Goal: Task Accomplishment & Management: Manage account settings

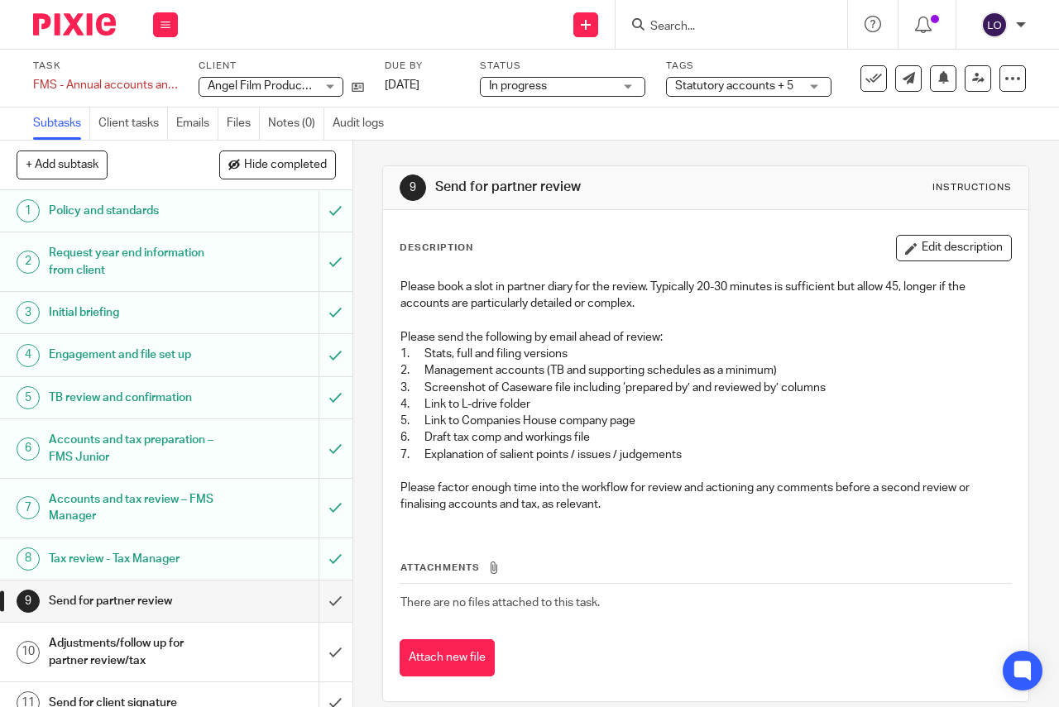
click at [741, 84] on span "Statutory accounts + 5" at bounding box center [734, 86] width 118 height 12
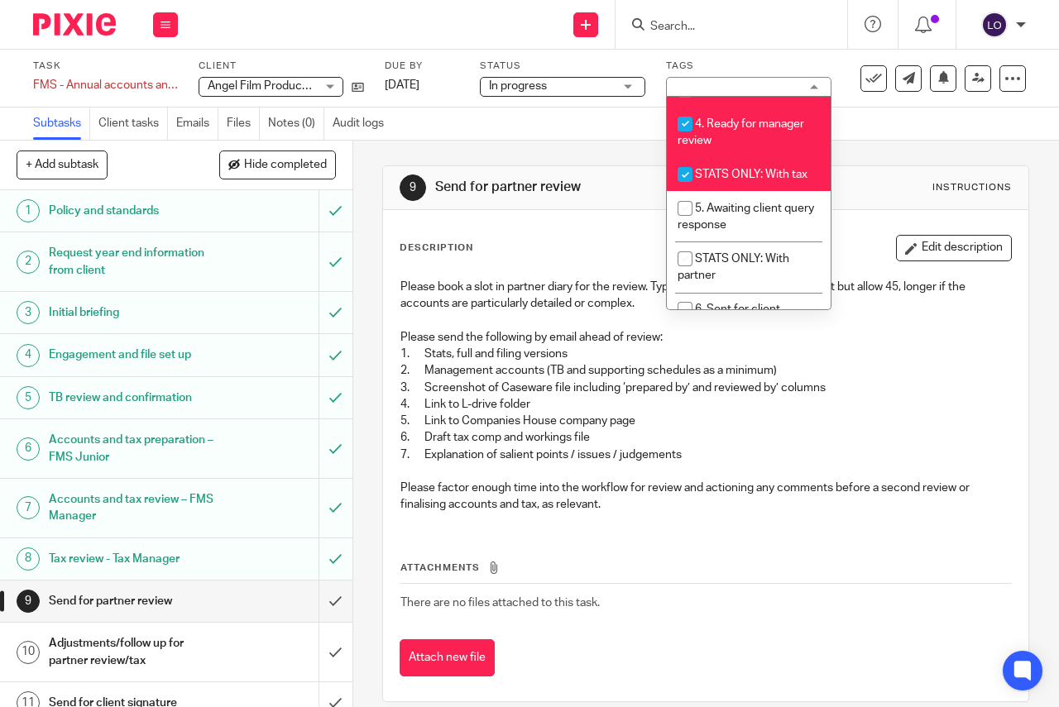
scroll to position [434, 0]
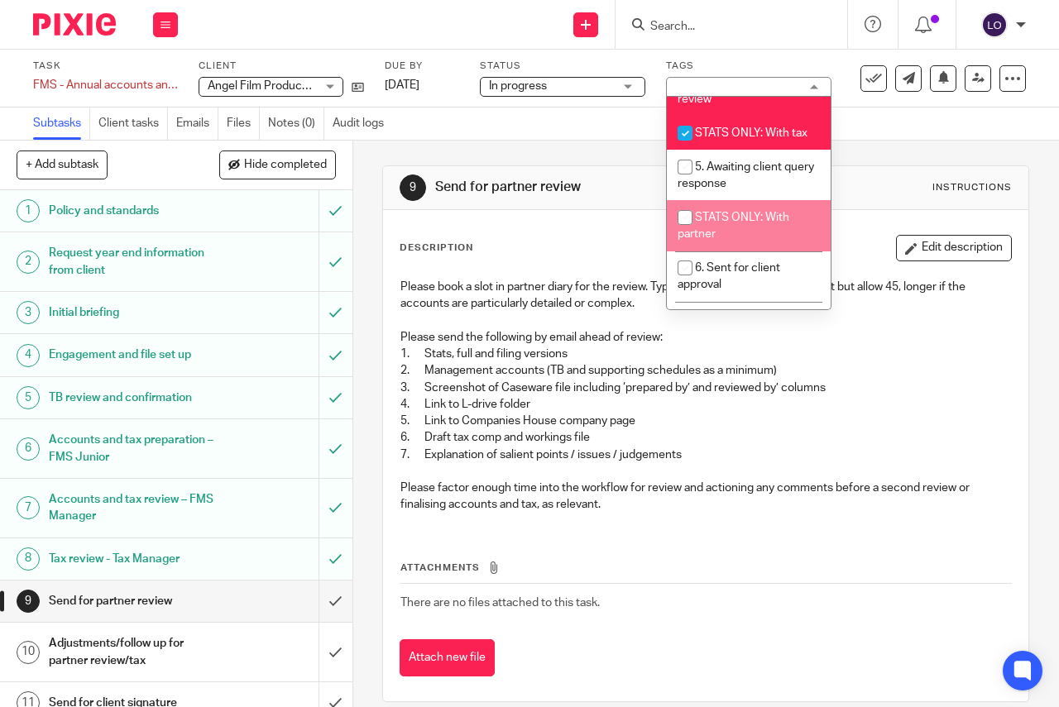
click at [688, 233] on input "checkbox" at bounding box center [684, 217] width 31 height 31
checkbox input "true"
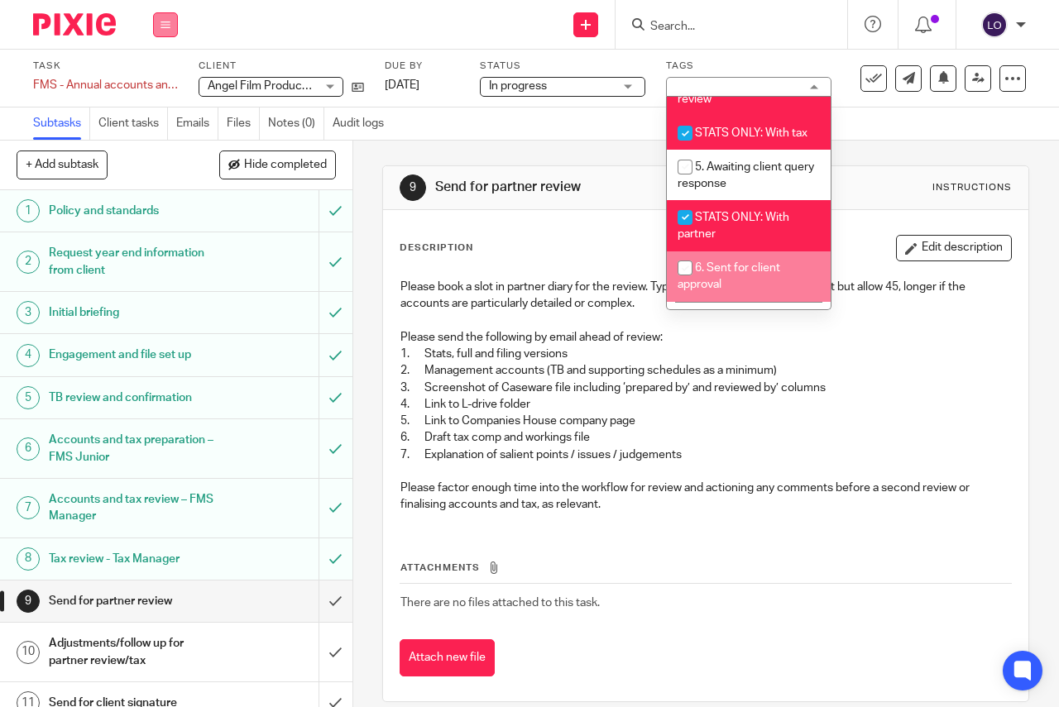
click at [163, 29] on icon at bounding box center [165, 25] width 10 height 10
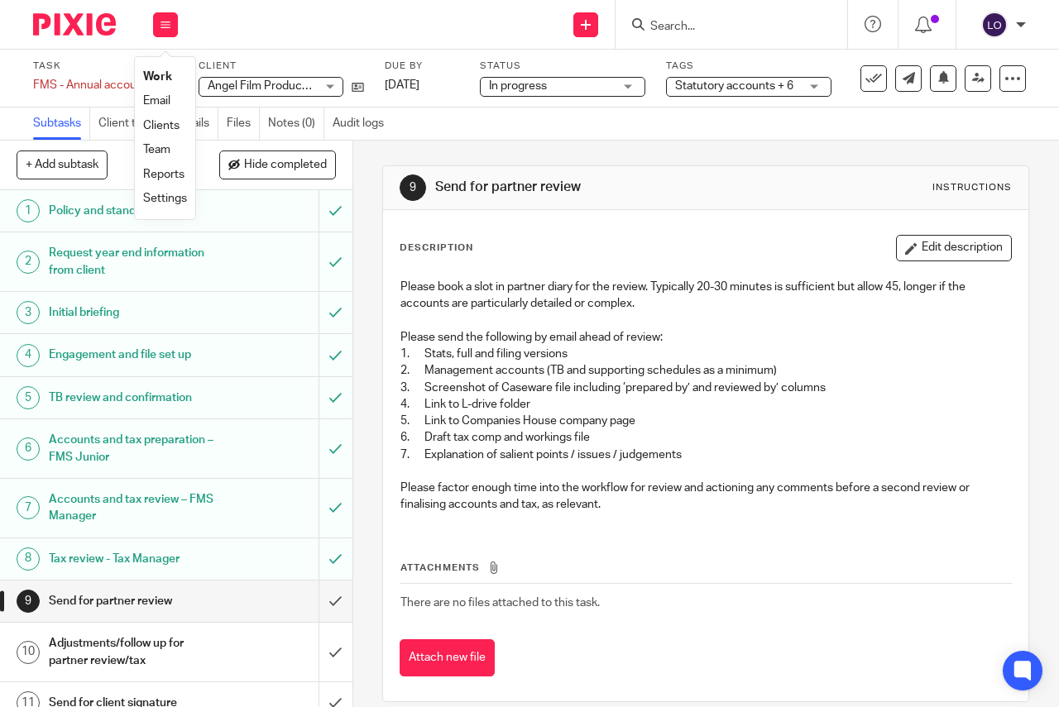
click at [166, 70] on li "Work" at bounding box center [165, 77] width 44 height 24
click at [158, 74] on link "Work" at bounding box center [157, 77] width 29 height 12
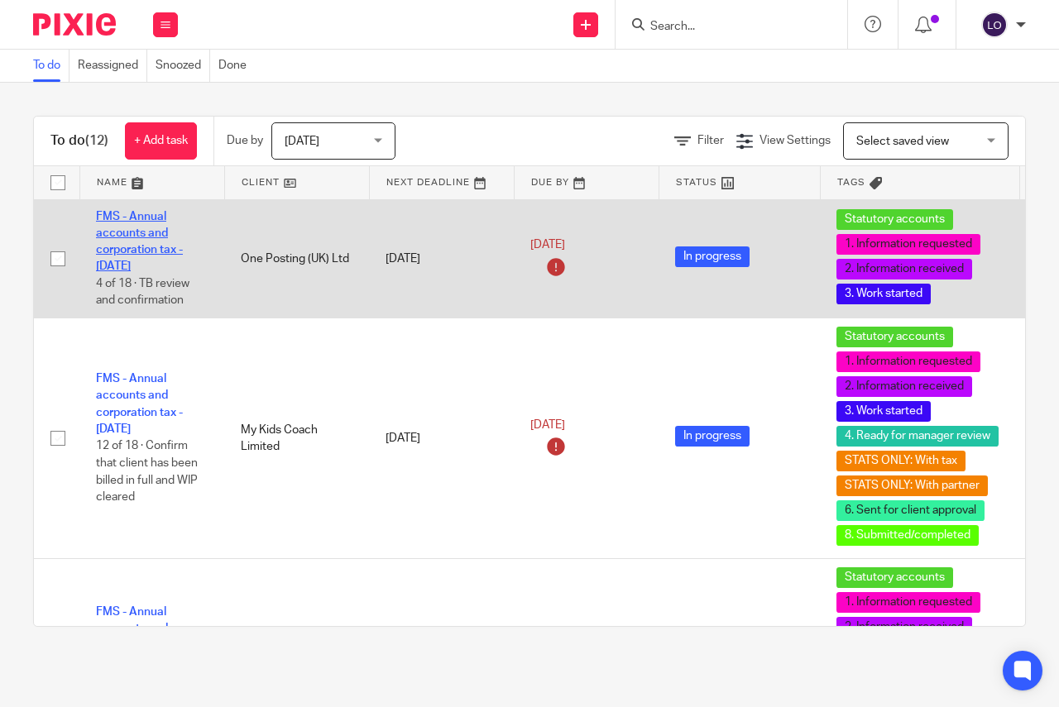
click at [121, 251] on link "FMS - Annual accounts and corporation tax - [DATE]" at bounding box center [139, 242] width 87 height 62
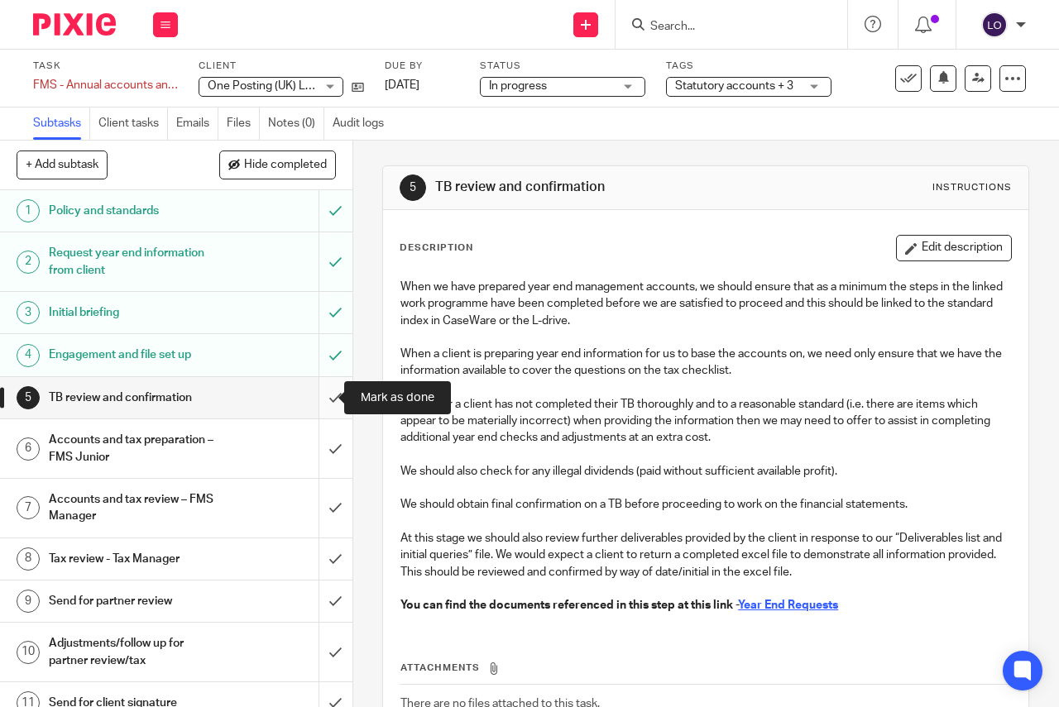
click at [316, 398] on input "submit" at bounding box center [176, 397] width 352 height 41
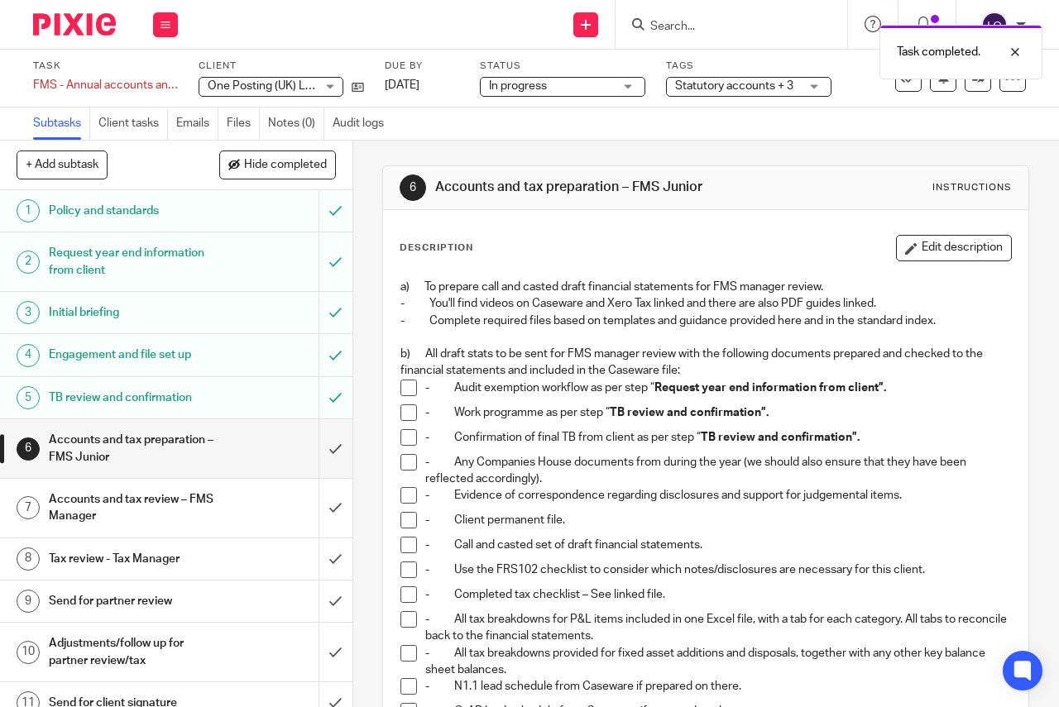
click at [405, 385] on span at bounding box center [408, 388] width 17 height 17
click at [407, 405] on span at bounding box center [408, 412] width 17 height 17
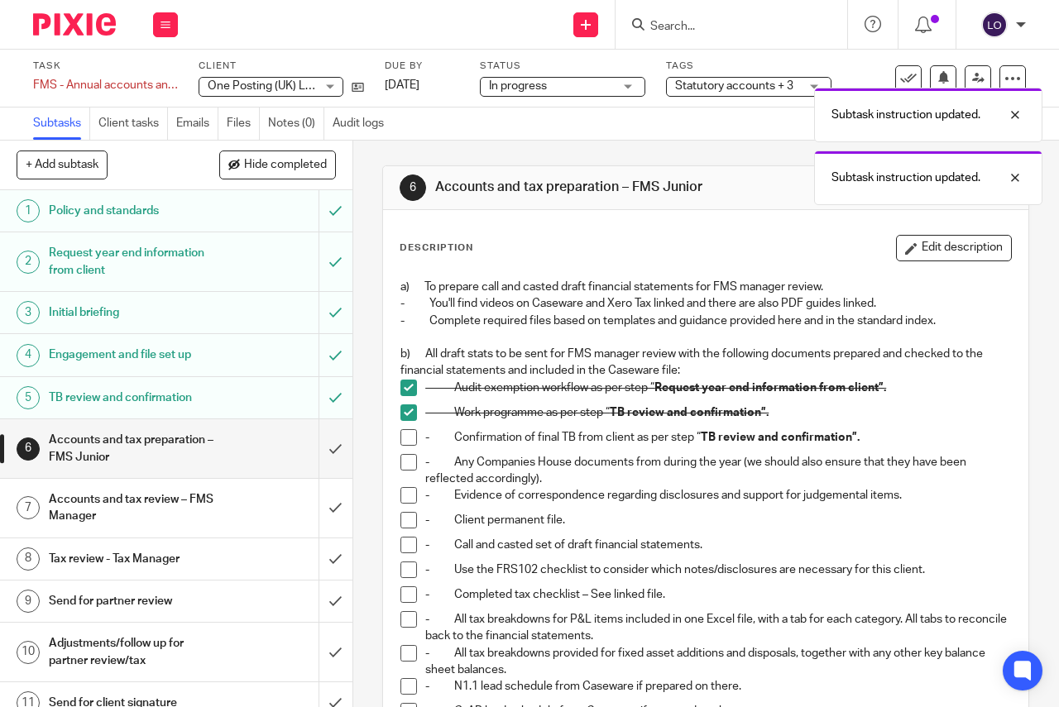
click at [405, 442] on span at bounding box center [408, 437] width 17 height 17
click at [407, 468] on span at bounding box center [408, 462] width 17 height 17
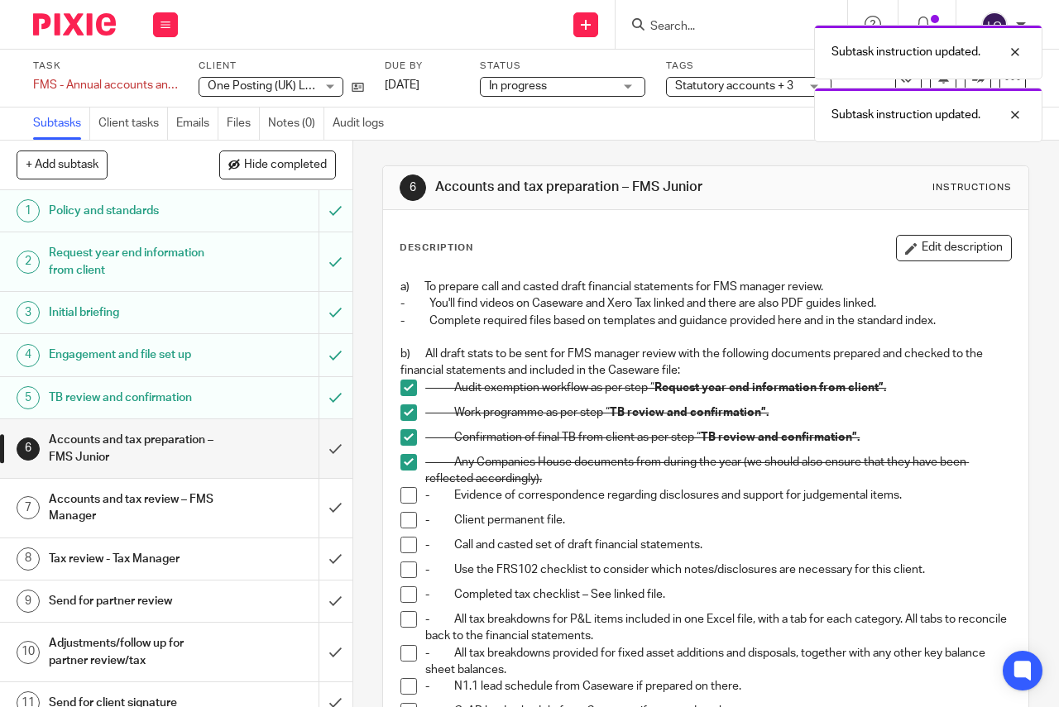
click at [404, 498] on span at bounding box center [408, 495] width 17 height 17
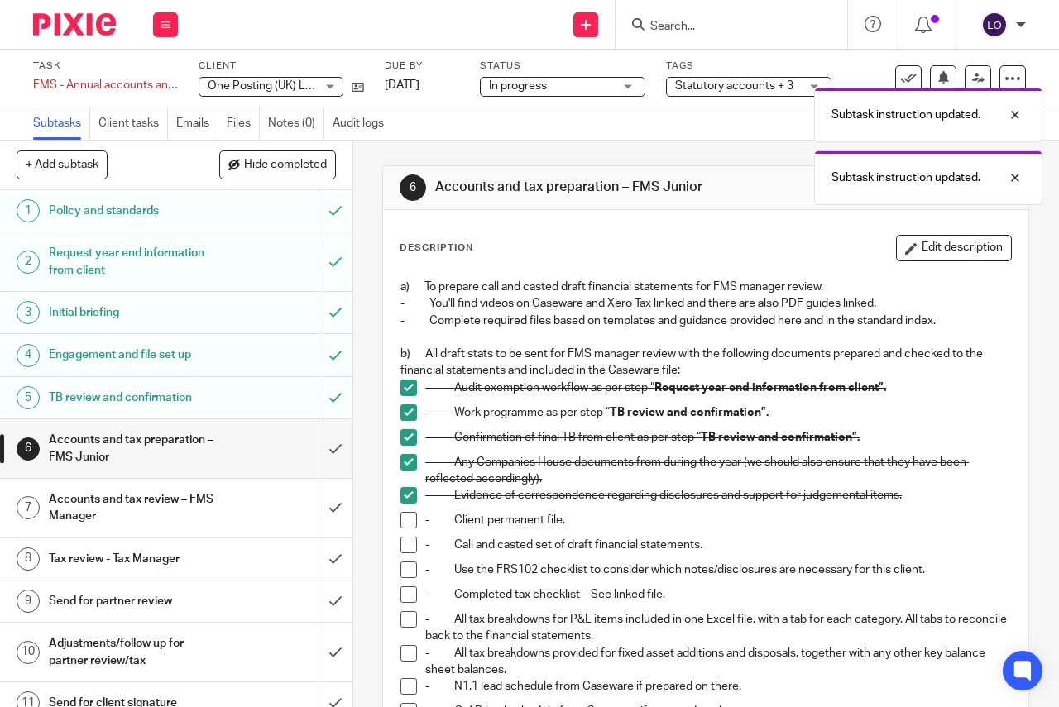
click at [405, 522] on span at bounding box center [408, 520] width 17 height 17
click at [406, 543] on span at bounding box center [408, 545] width 17 height 17
click at [400, 570] on span at bounding box center [408, 570] width 17 height 17
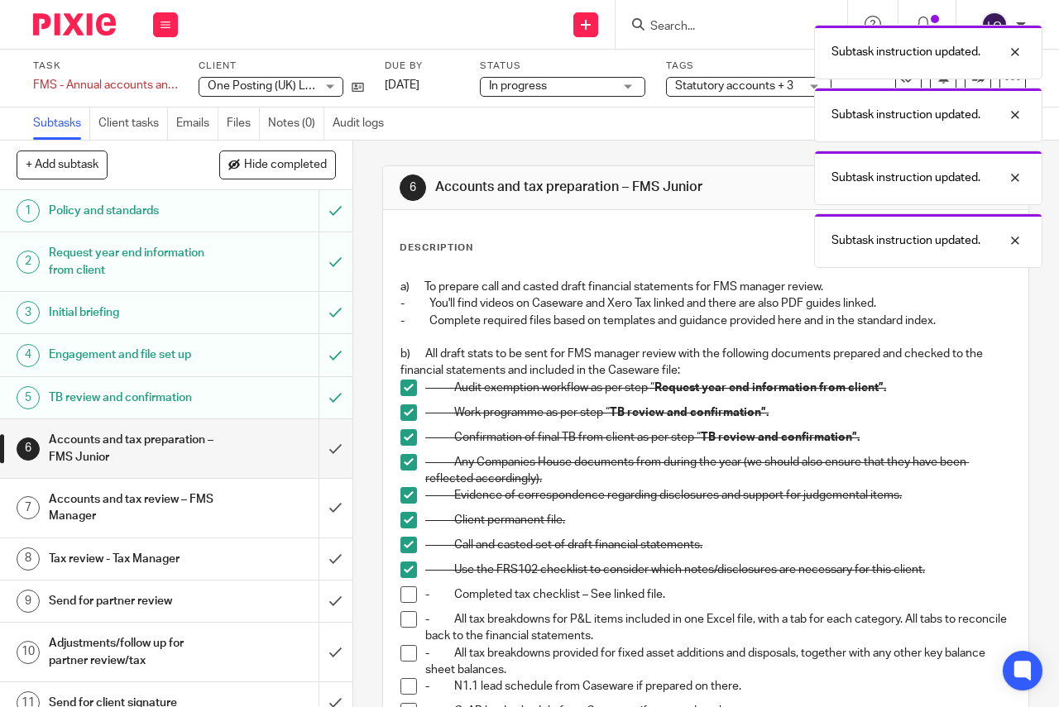
click at [404, 599] on span at bounding box center [408, 594] width 17 height 17
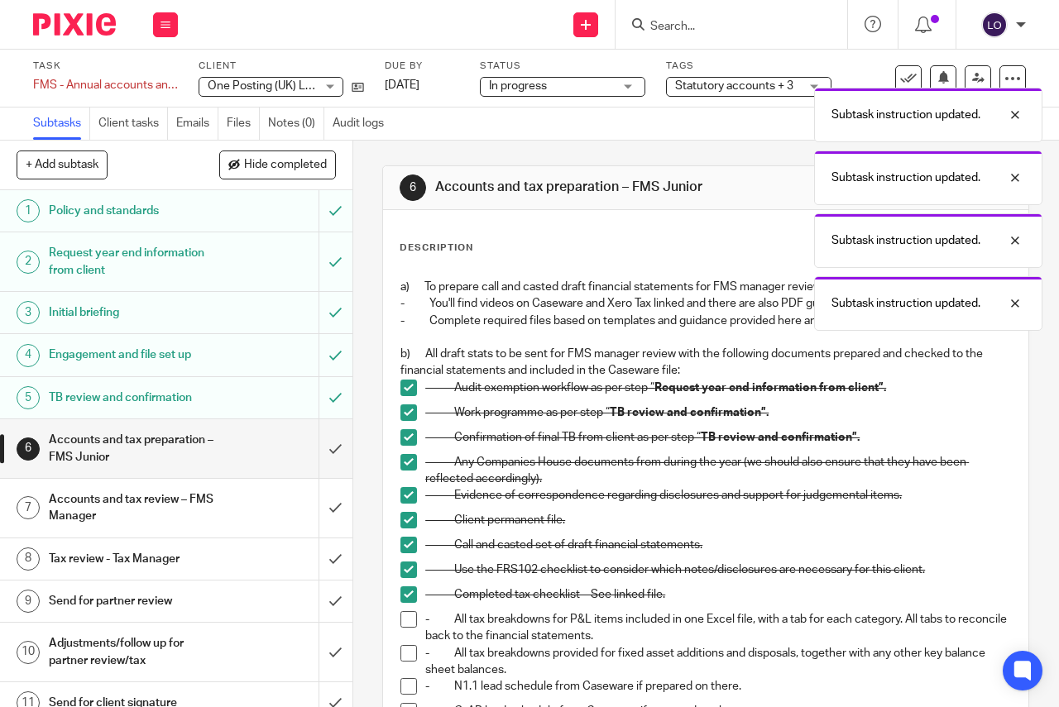
scroll to position [227, 0]
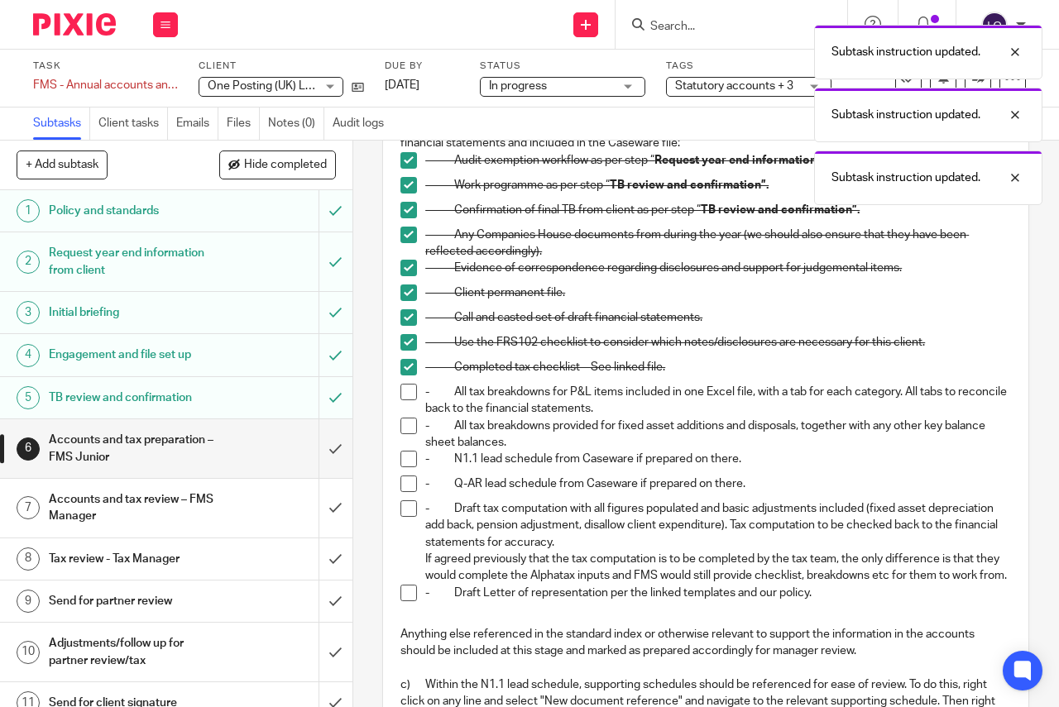
click at [404, 395] on span at bounding box center [408, 392] width 17 height 17
click at [403, 428] on span at bounding box center [408, 426] width 17 height 17
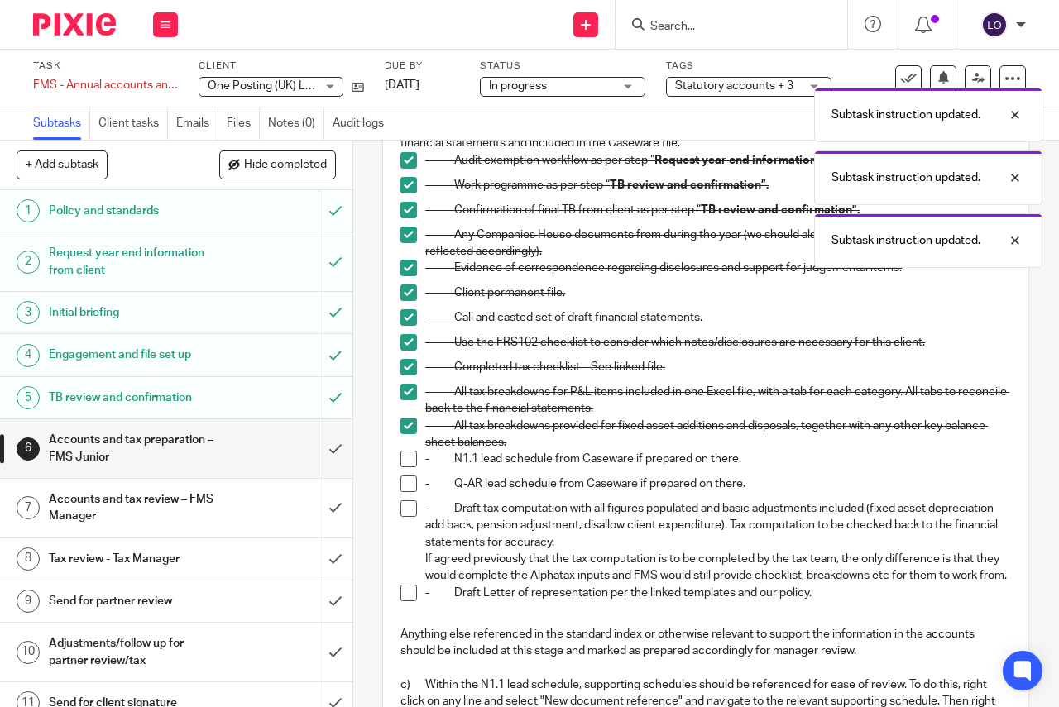
click at [404, 455] on span at bounding box center [408, 459] width 17 height 17
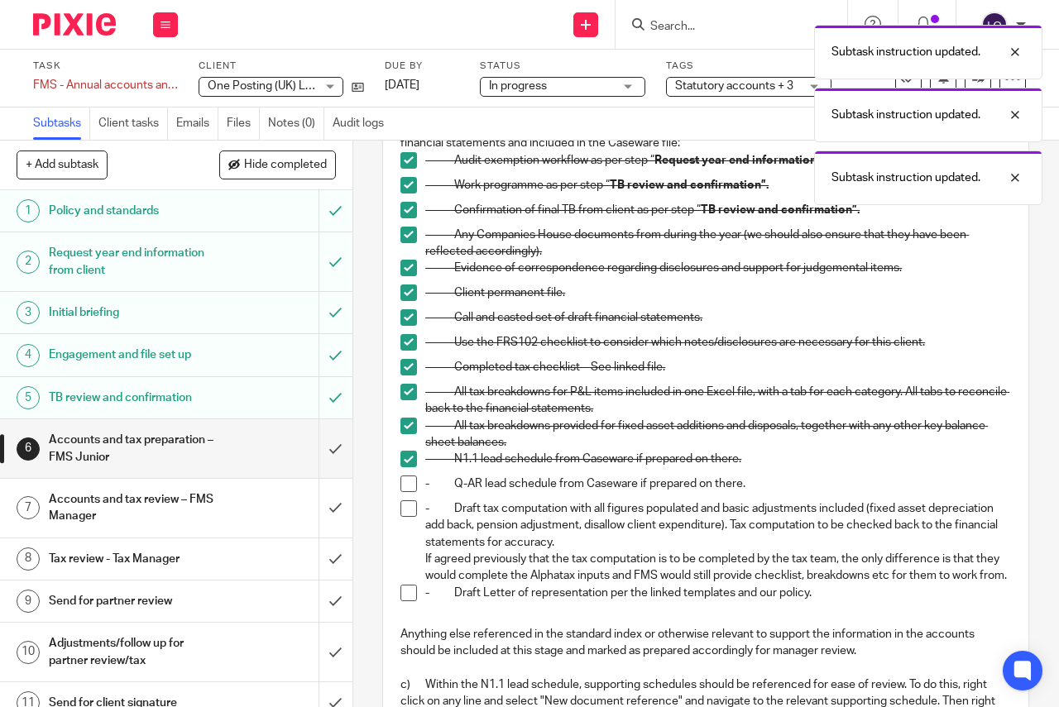
click at [404, 485] on span at bounding box center [408, 484] width 17 height 17
click at [404, 509] on span at bounding box center [408, 508] width 17 height 17
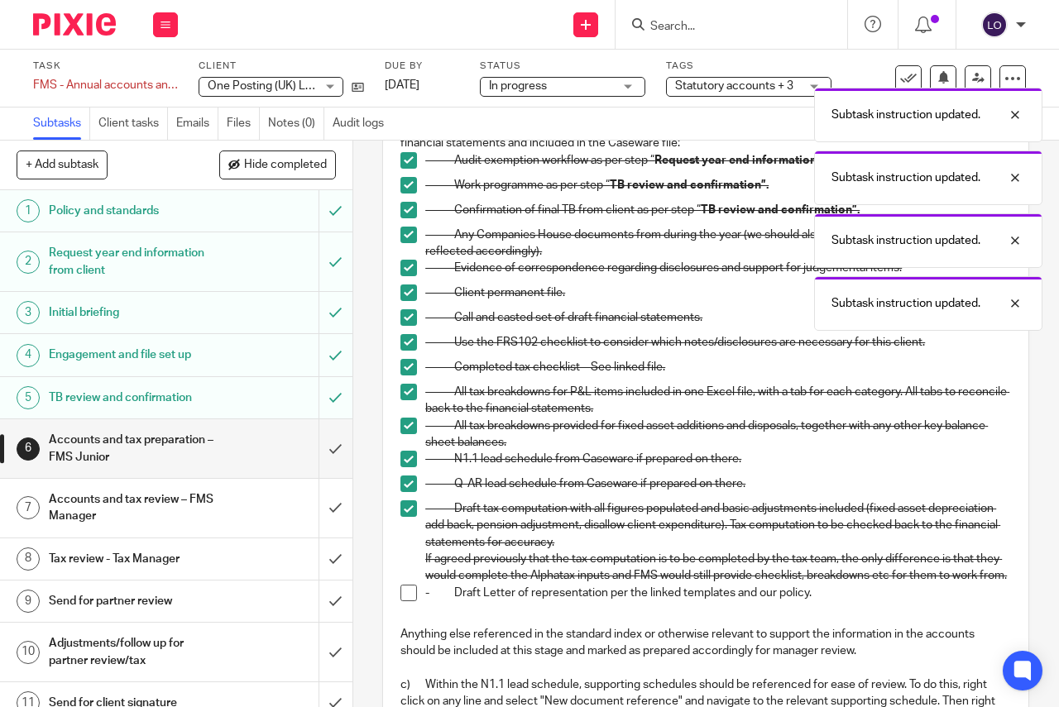
click at [406, 601] on span at bounding box center [408, 593] width 17 height 17
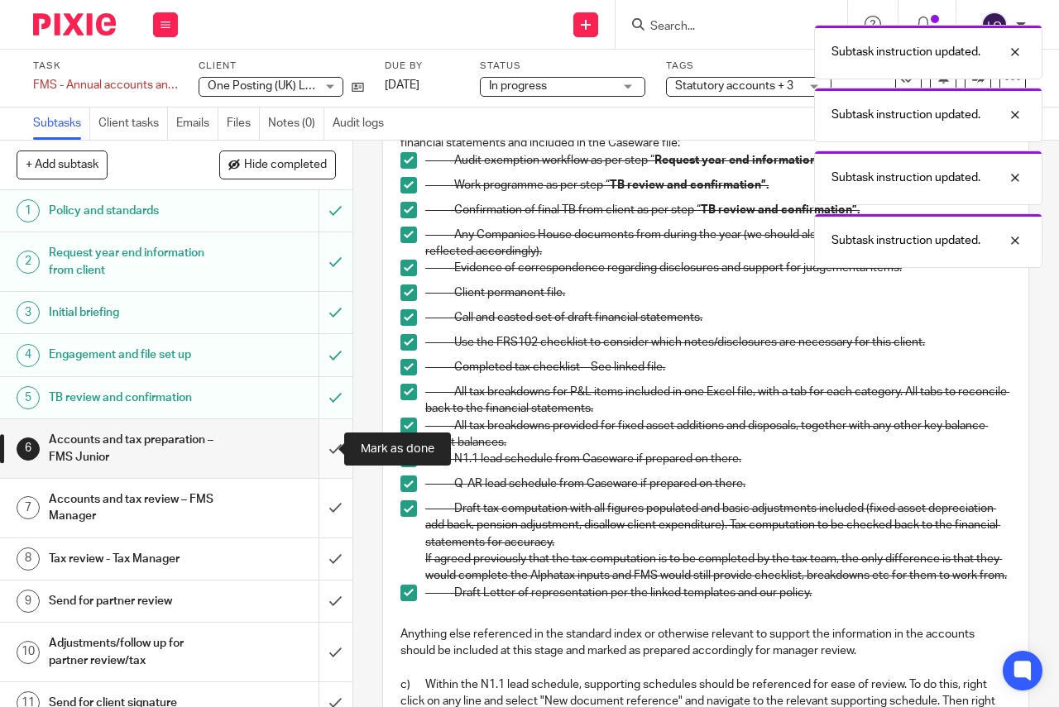
click at [325, 446] on input "submit" at bounding box center [176, 448] width 352 height 59
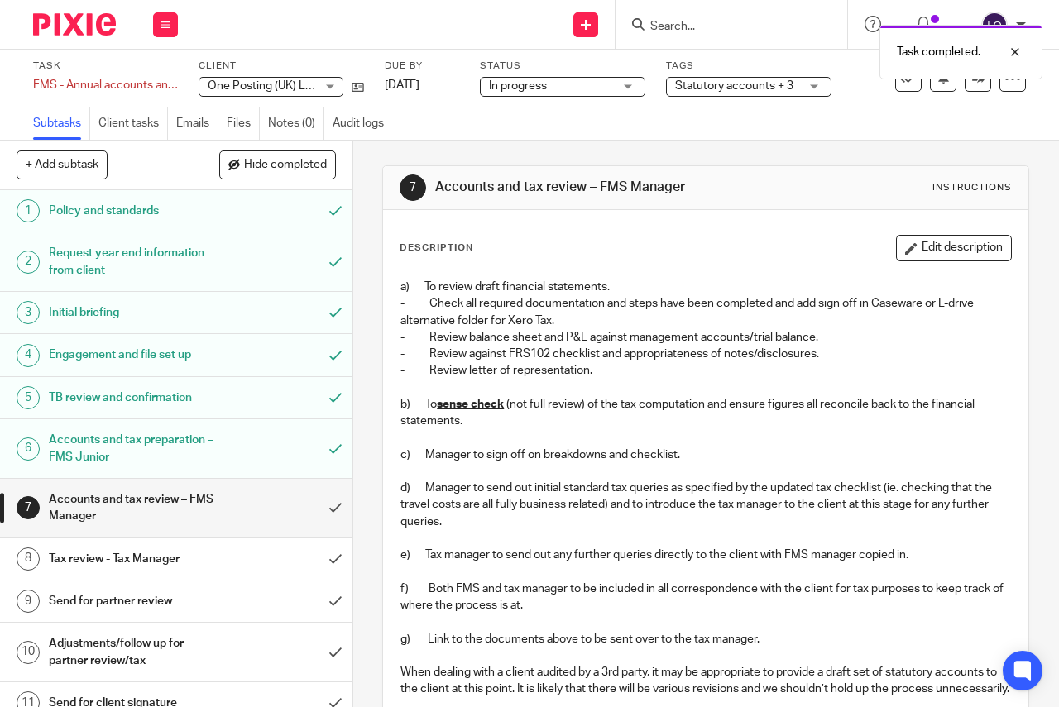
click at [227, 508] on div "Accounts and tax review – FMS Manager" at bounding box center [175, 508] width 253 height 42
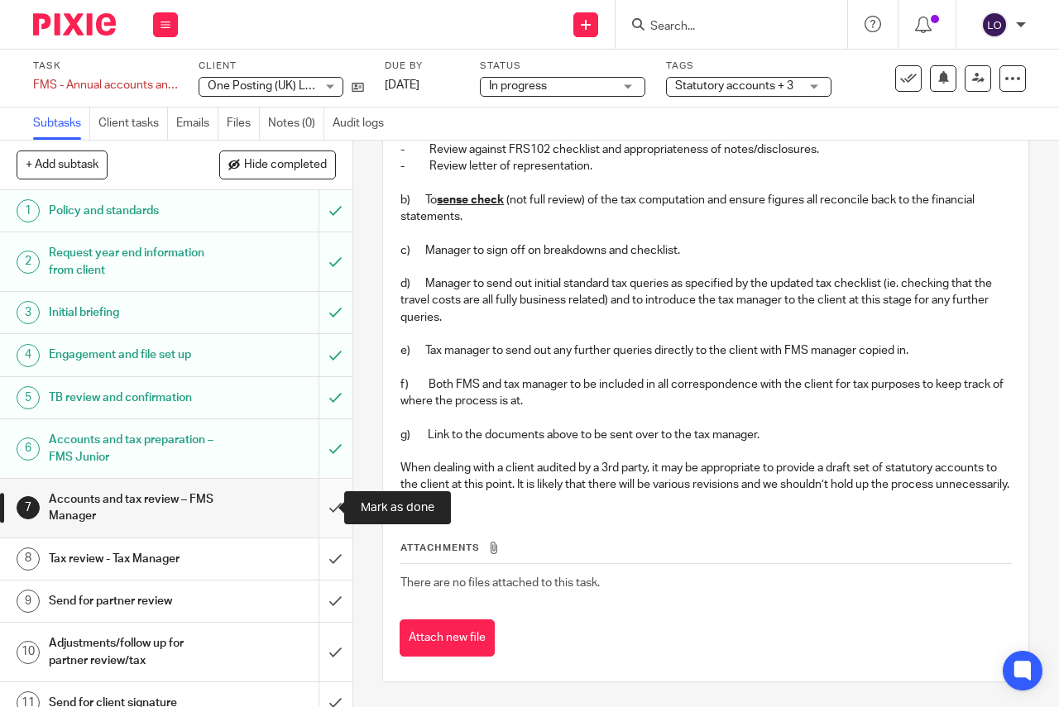
click at [322, 505] on input "submit" at bounding box center [176, 508] width 352 height 59
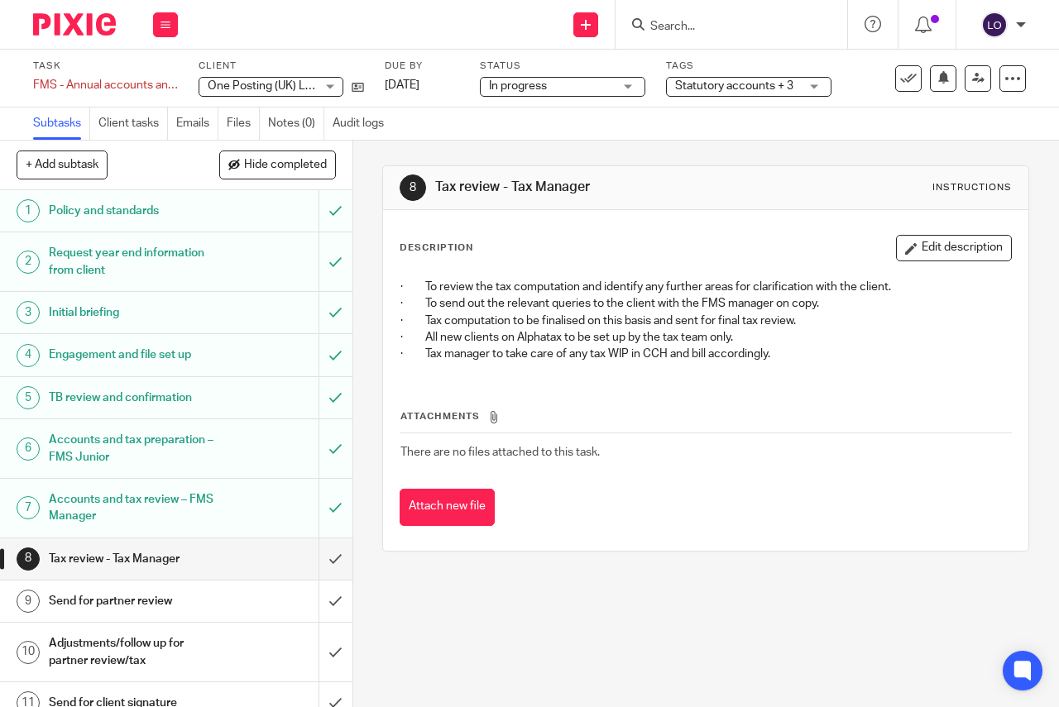
click at [727, 92] on span "Statutory accounts + 3" at bounding box center [737, 86] width 124 height 17
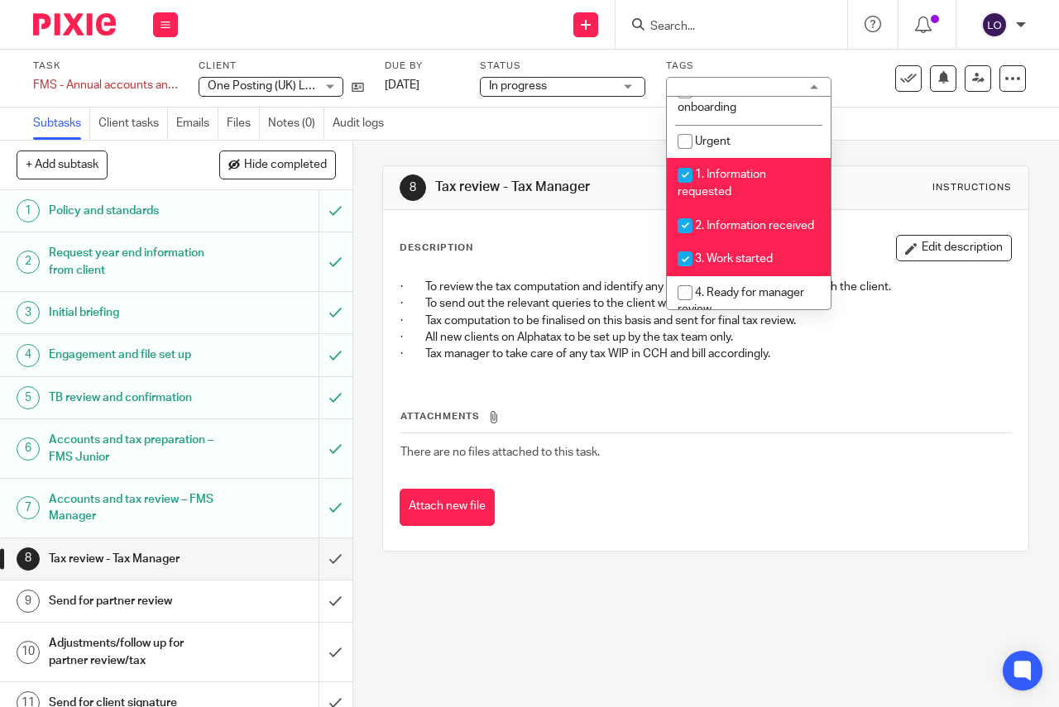
scroll to position [336, 0]
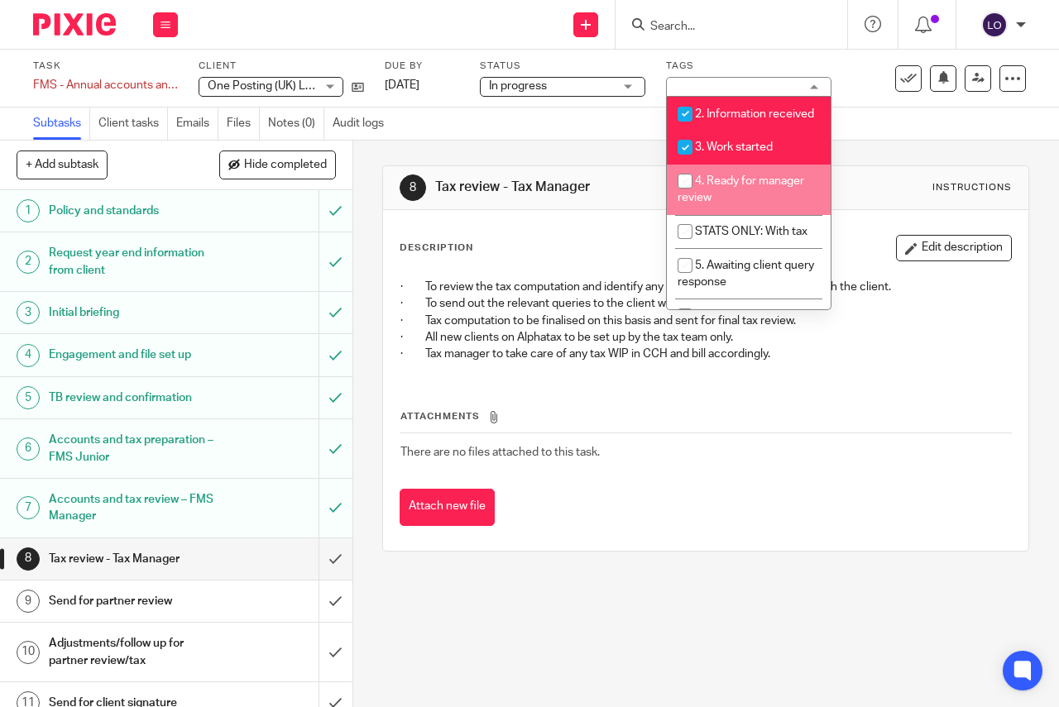
click at [708, 204] on span "4. Ready for manager review" at bounding box center [740, 189] width 127 height 29
checkbox input "true"
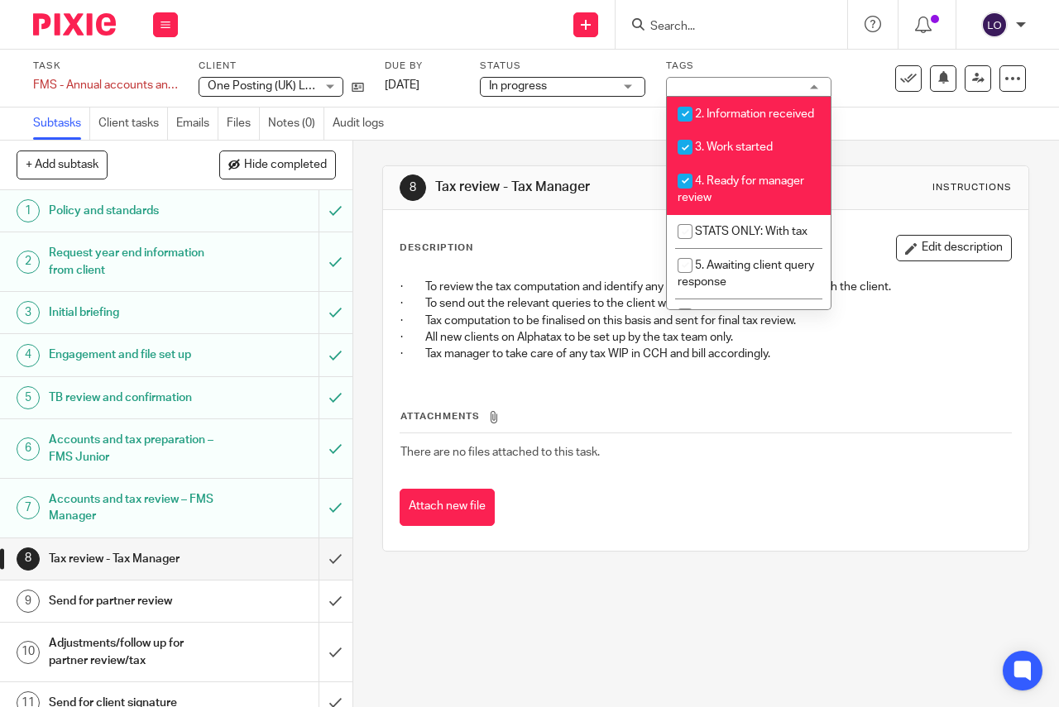
scroll to position [395, 0]
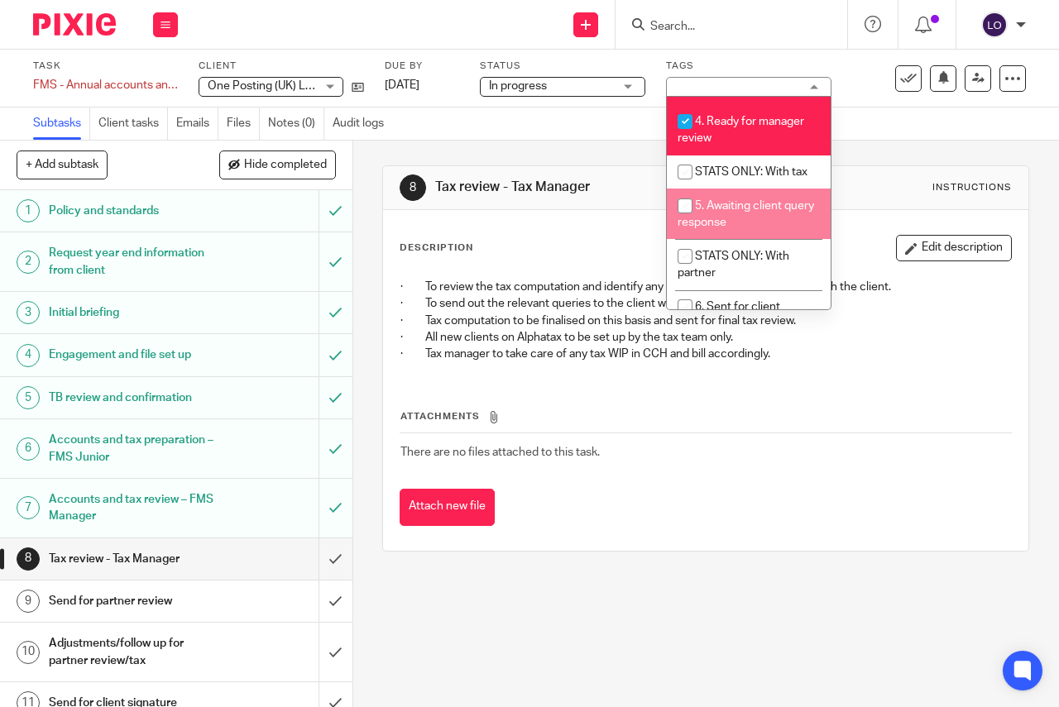
click at [736, 231] on li "5. Awaiting client query response" at bounding box center [749, 214] width 164 height 50
checkbox input "true"
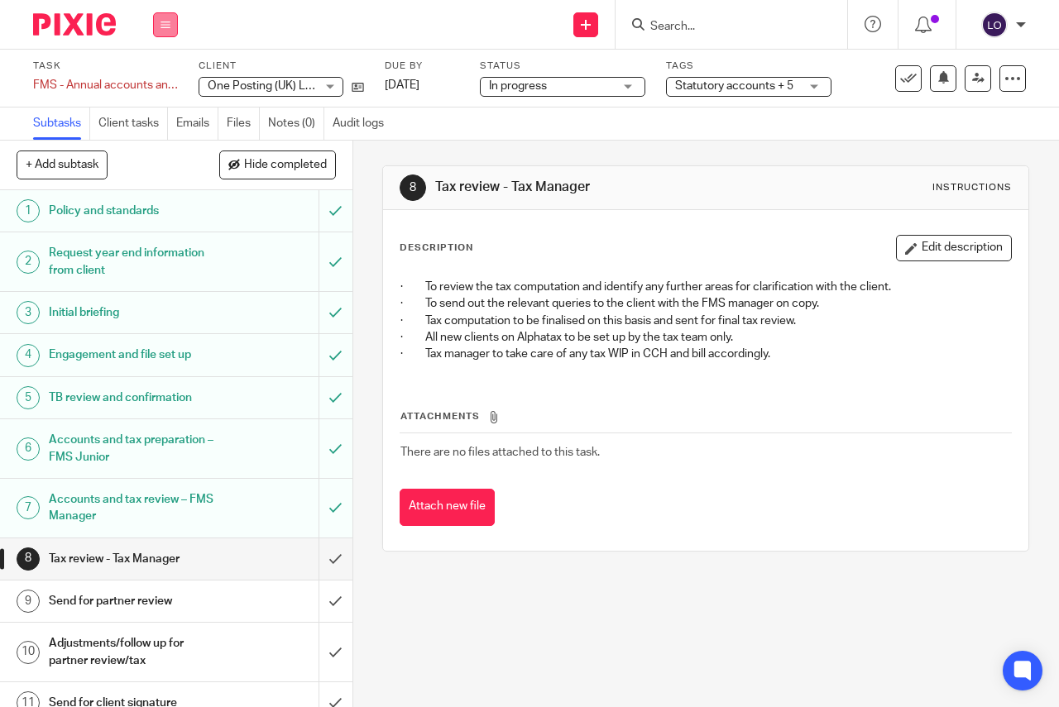
click at [168, 27] on icon at bounding box center [165, 25] width 10 height 10
click at [164, 78] on link "Work" at bounding box center [157, 77] width 29 height 12
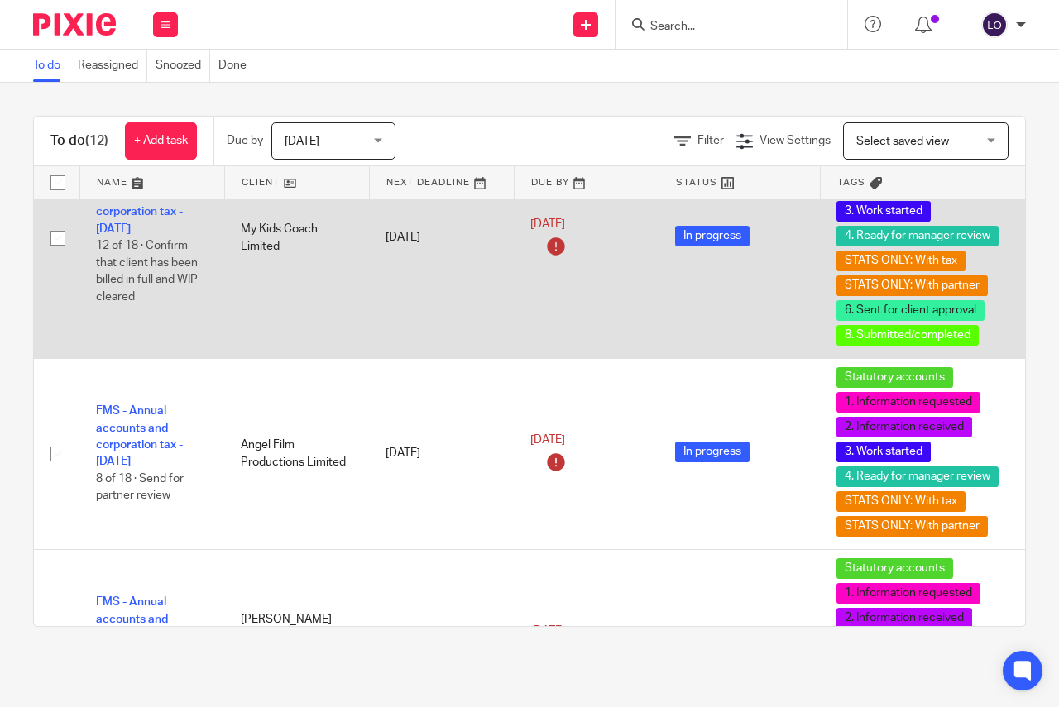
scroll to position [310, 0]
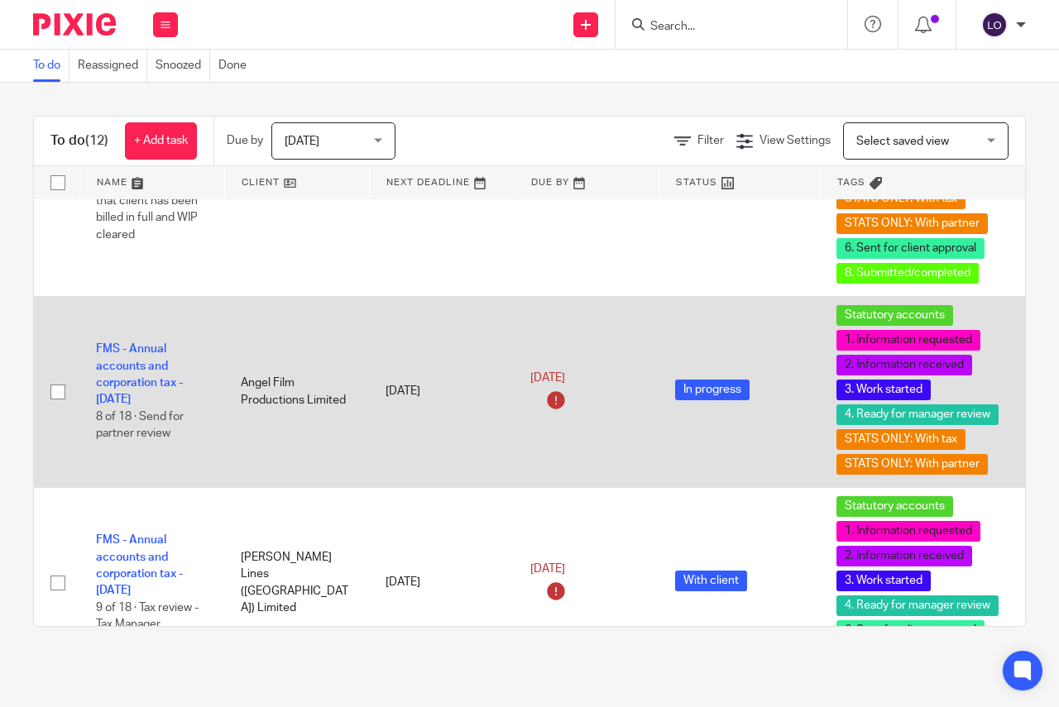
click at [140, 409] on td "FMS - Annual accounts and corporation tax - [DATE] 8 of 18 · Send for partner r…" at bounding box center [151, 391] width 145 height 191
click at [143, 388] on link "FMS - Annual accounts and corporation tax - [DATE]" at bounding box center [139, 374] width 87 height 62
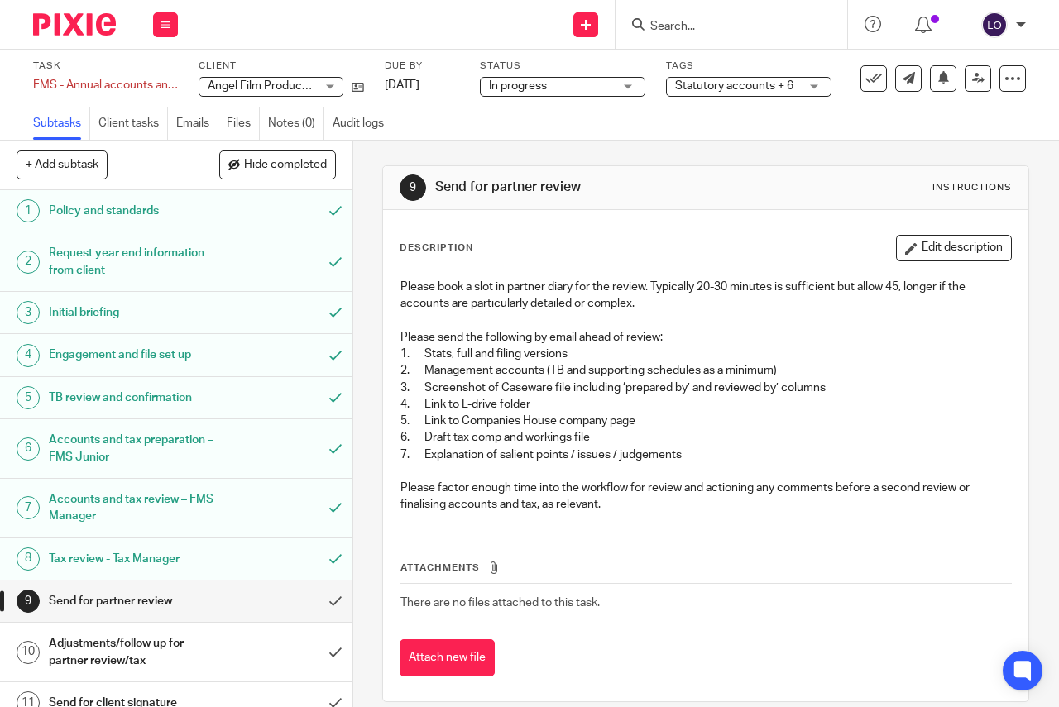
click at [632, 86] on div "In progress In progress" at bounding box center [562, 87] width 165 height 20
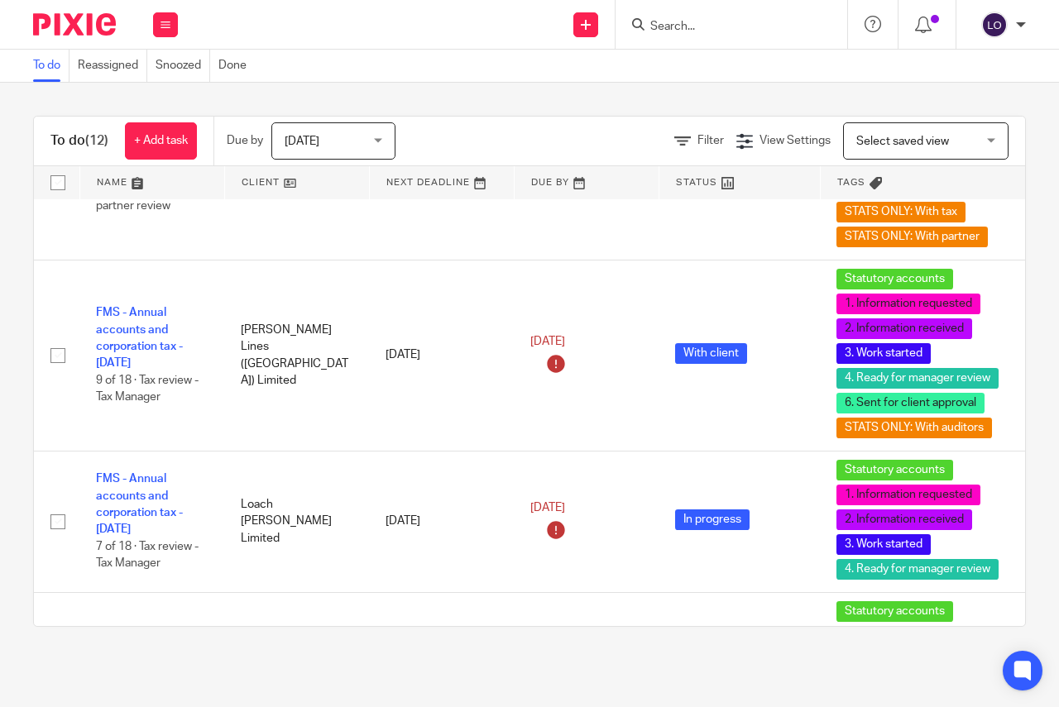
scroll to position [620, 0]
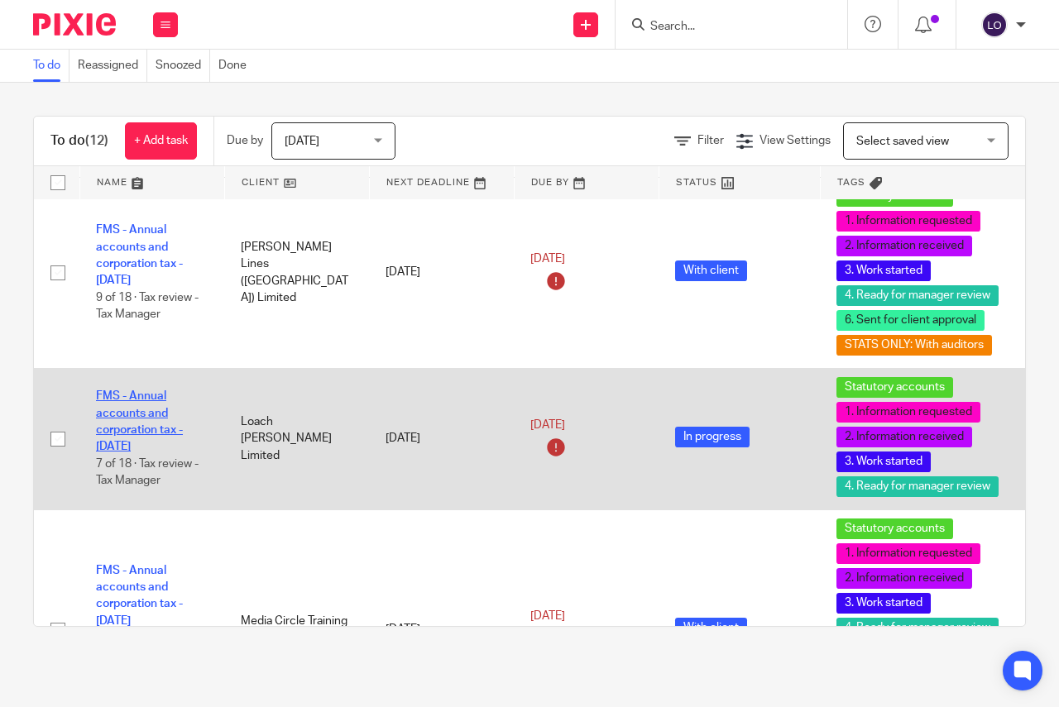
click at [149, 428] on link "FMS - Annual accounts and corporation tax - [DATE]" at bounding box center [139, 421] width 87 height 62
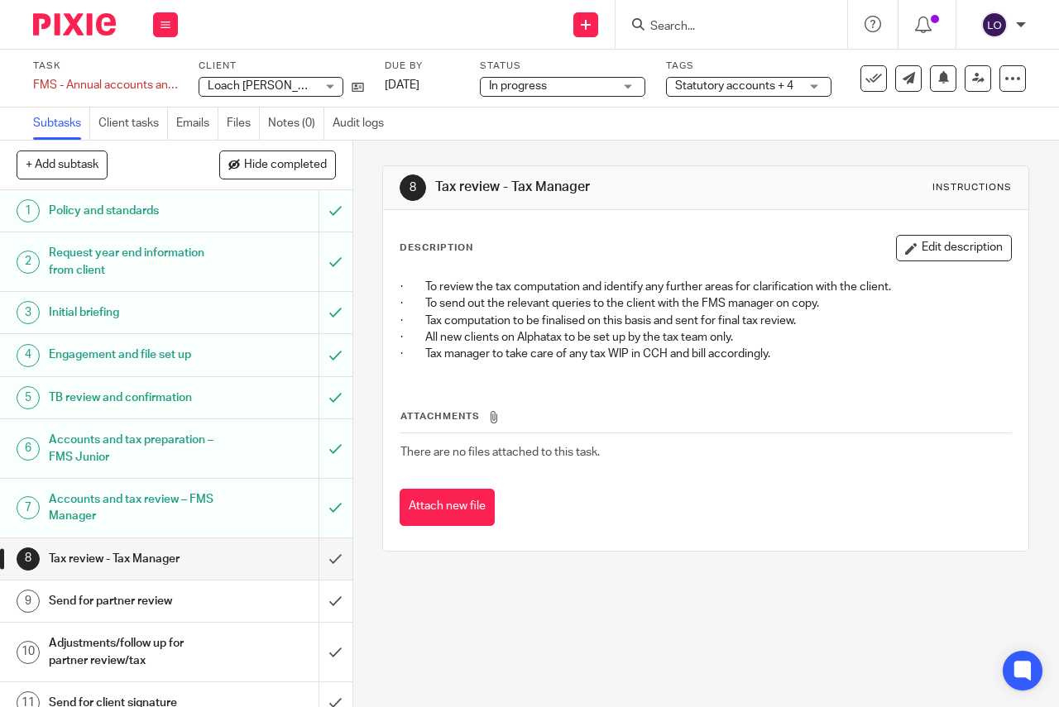
click at [773, 87] on span "Statutory accounts + 4" at bounding box center [734, 86] width 118 height 12
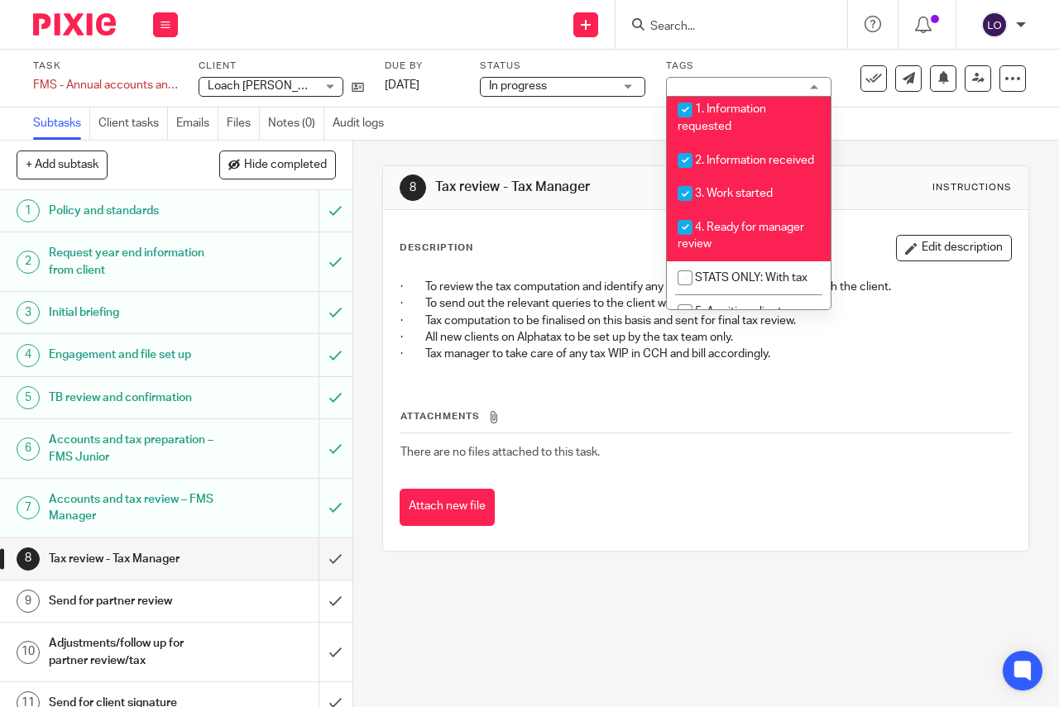
scroll to position [393, 0]
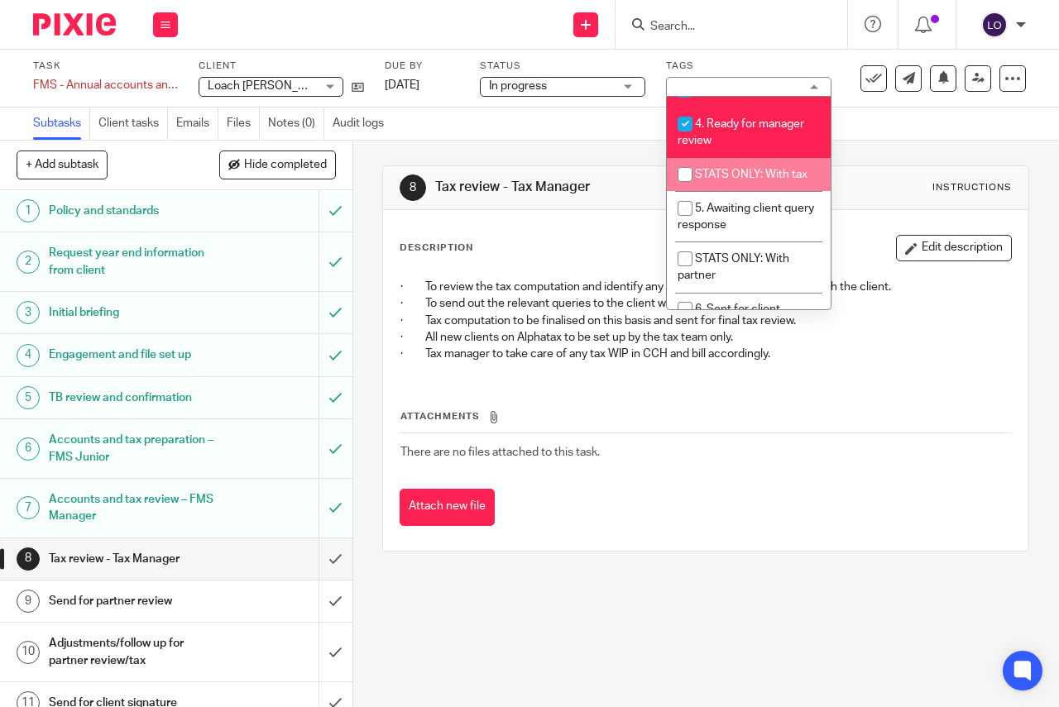
click at [785, 183] on li "STATS ONLY: With tax" at bounding box center [749, 175] width 164 height 34
checkbox input "true"
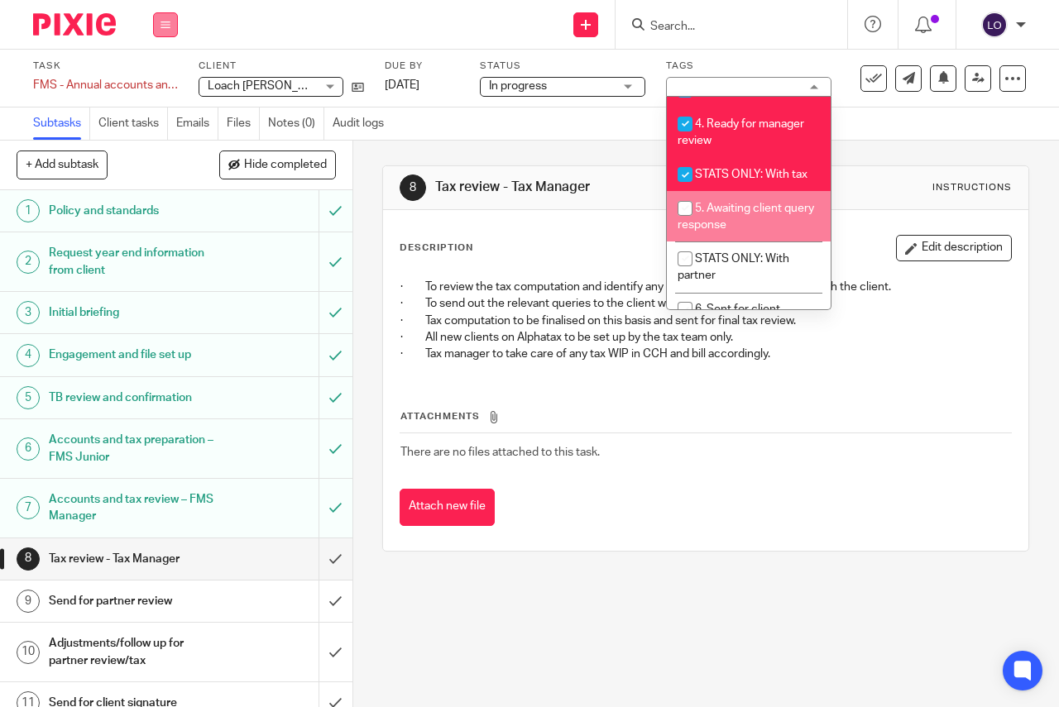
click at [161, 21] on icon at bounding box center [165, 25] width 10 height 10
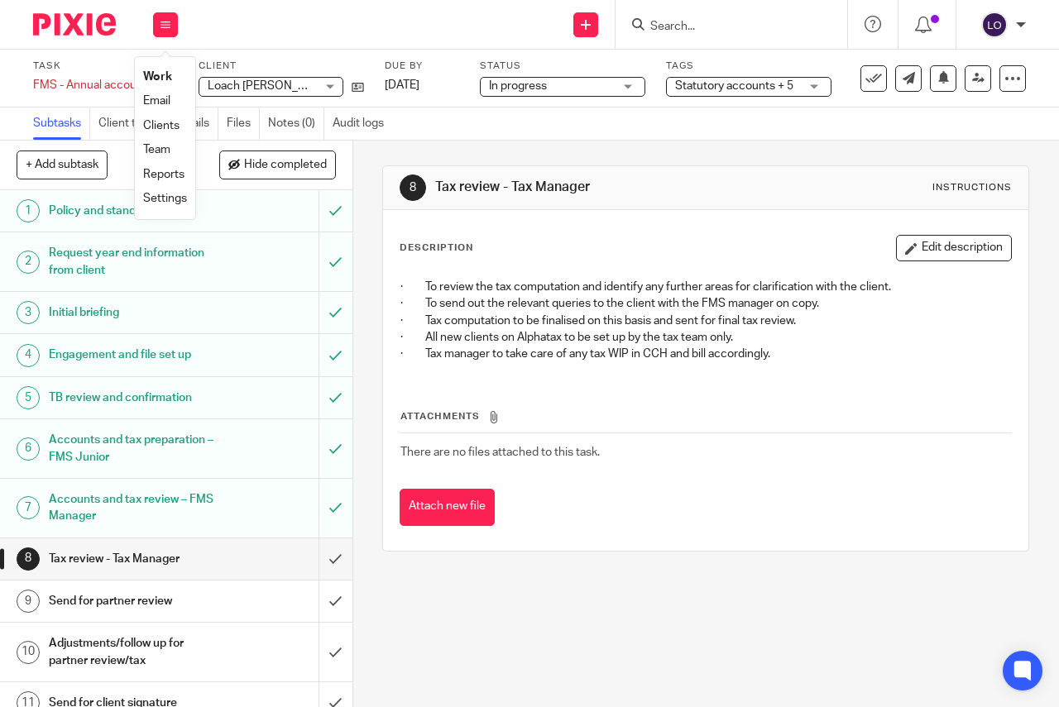
click at [159, 79] on link "Work" at bounding box center [157, 77] width 29 height 12
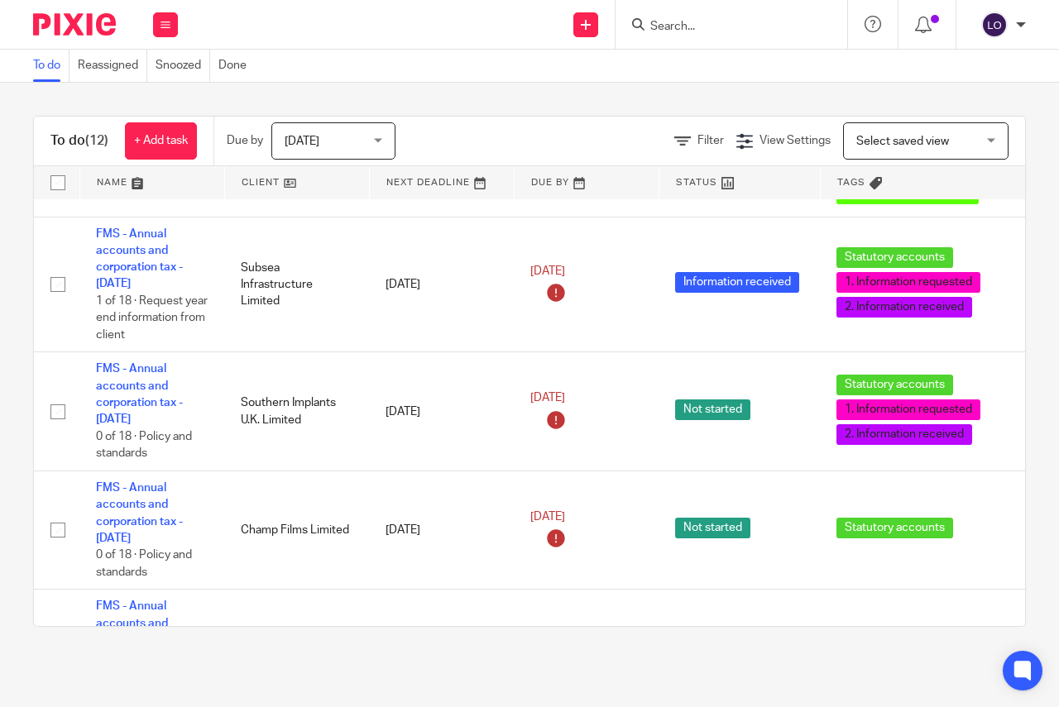
scroll to position [1199, 0]
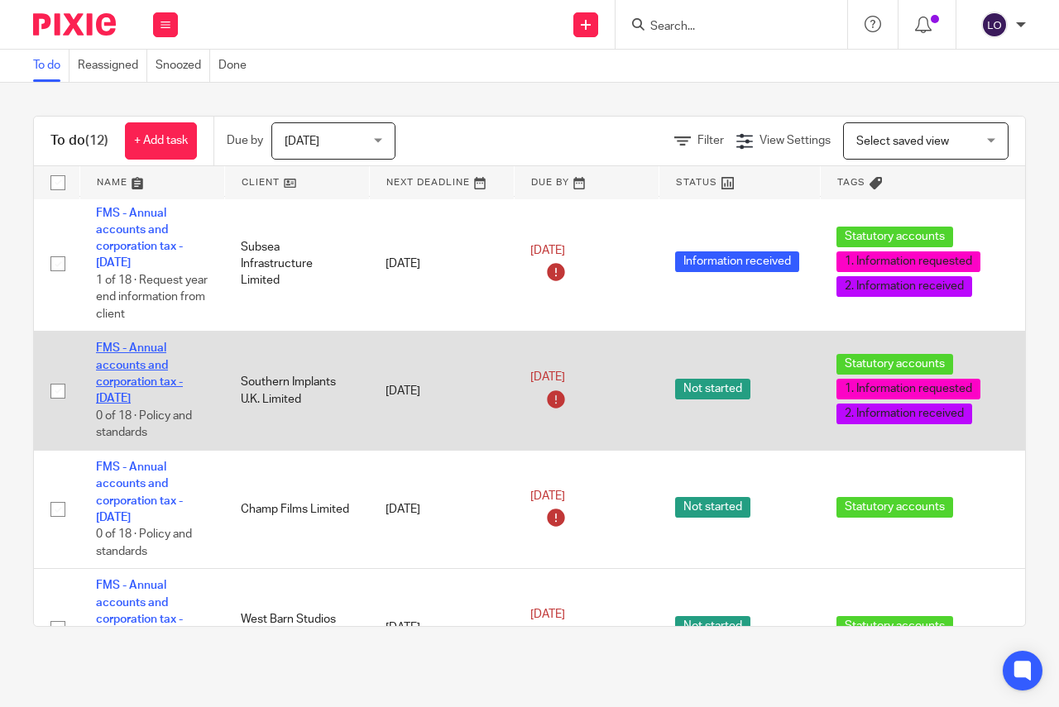
click at [126, 380] on link "FMS - Annual accounts and corporation tax - [DATE]" at bounding box center [139, 373] width 87 height 62
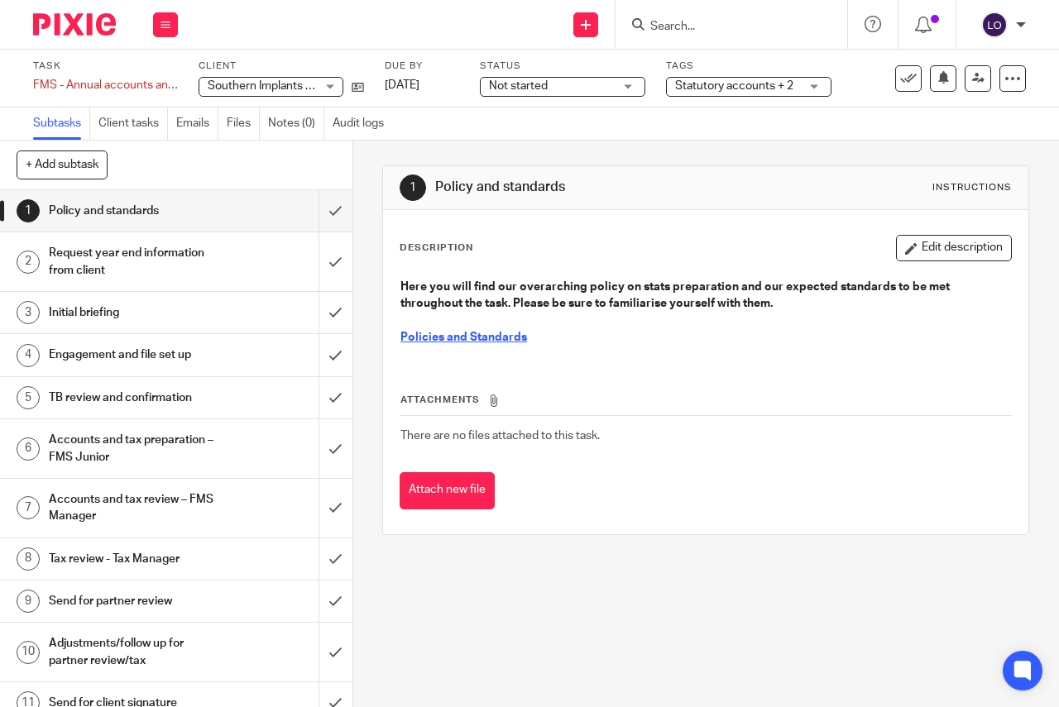
click at [595, 93] on span "Not started" at bounding box center [551, 86] width 124 height 17
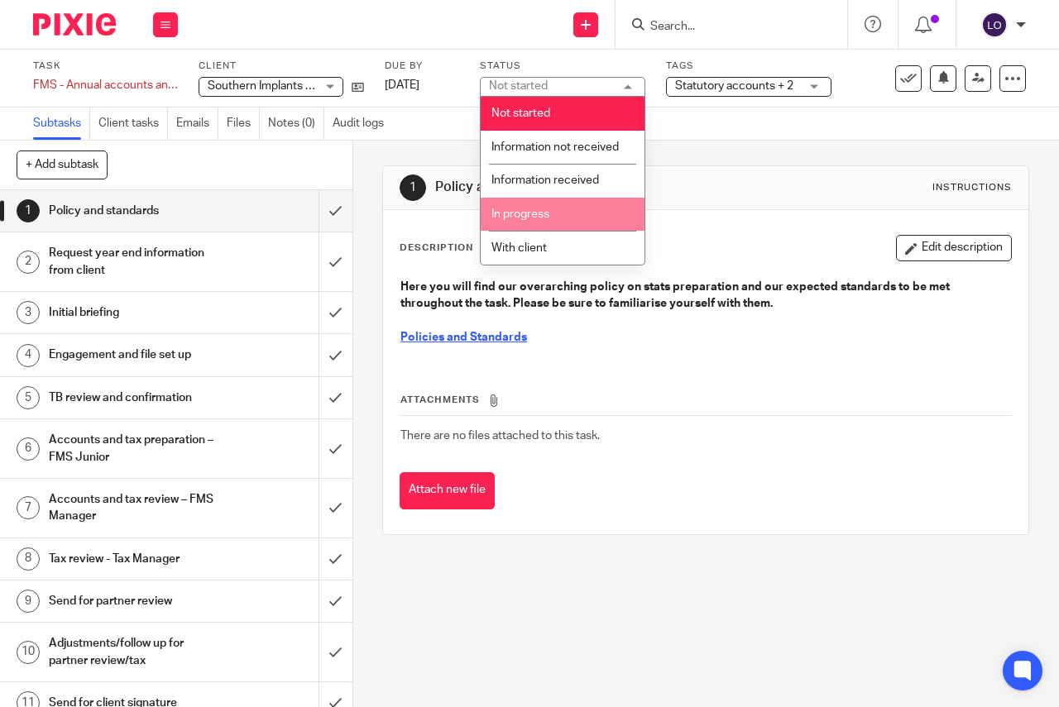
click at [548, 218] on span "In progress" at bounding box center [520, 214] width 58 height 12
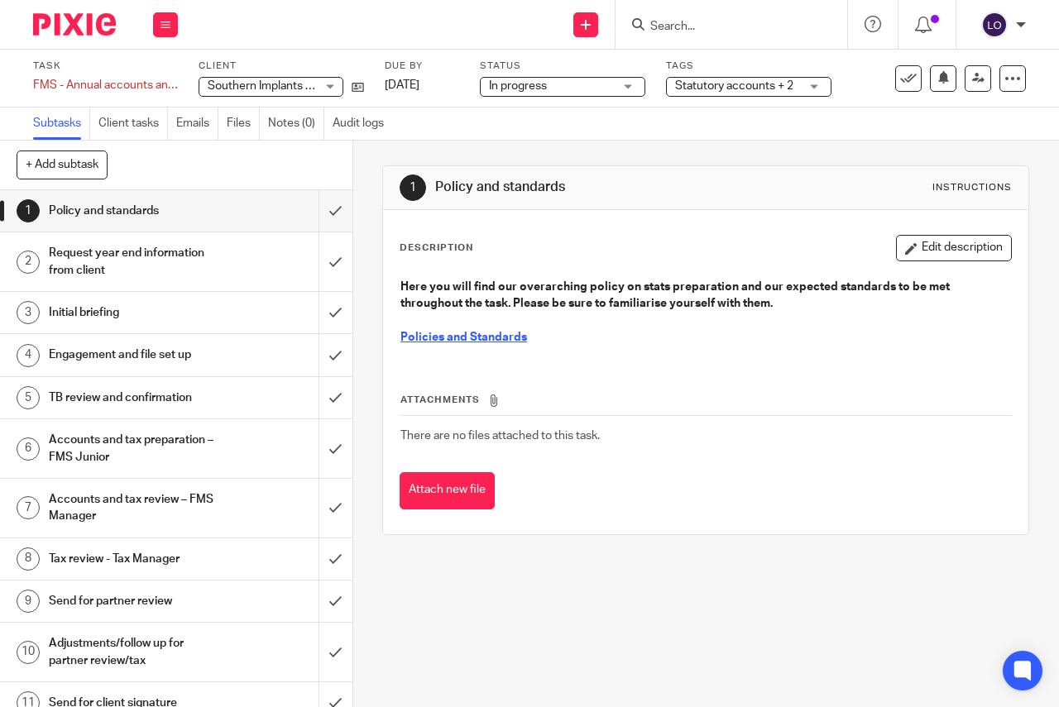
click at [722, 83] on span "Statutory accounts + 2" at bounding box center [734, 86] width 118 height 12
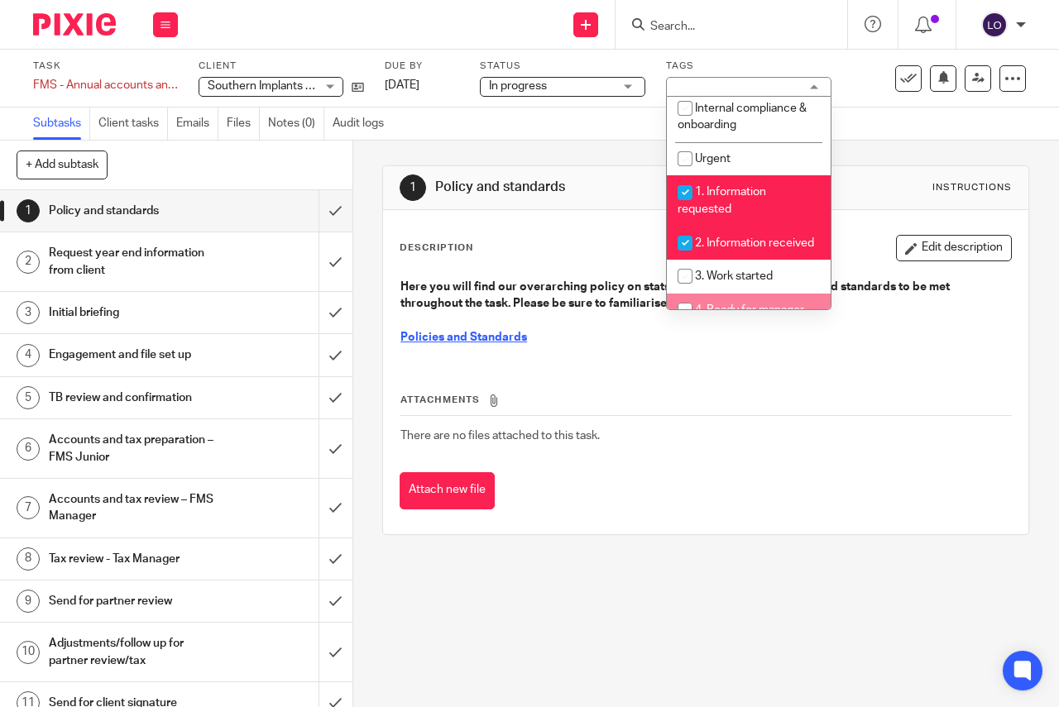
scroll to position [310, 0]
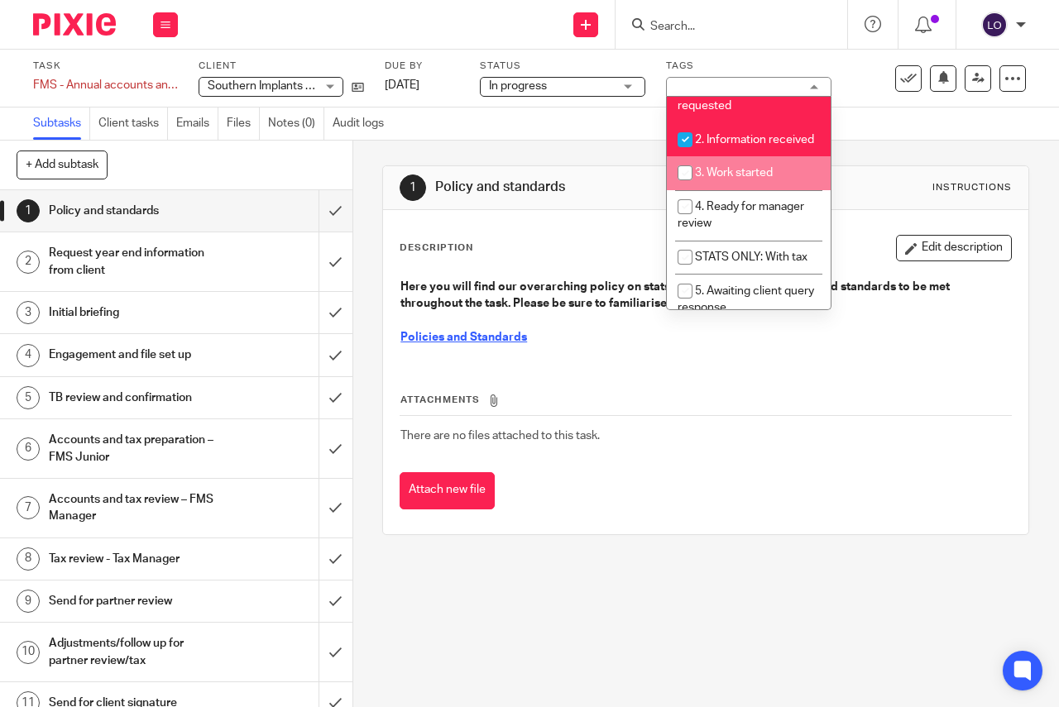
click at [744, 179] on span "3. Work started" at bounding box center [734, 173] width 78 height 12
checkbox input "true"
click at [168, 17] on button at bounding box center [165, 24] width 25 height 25
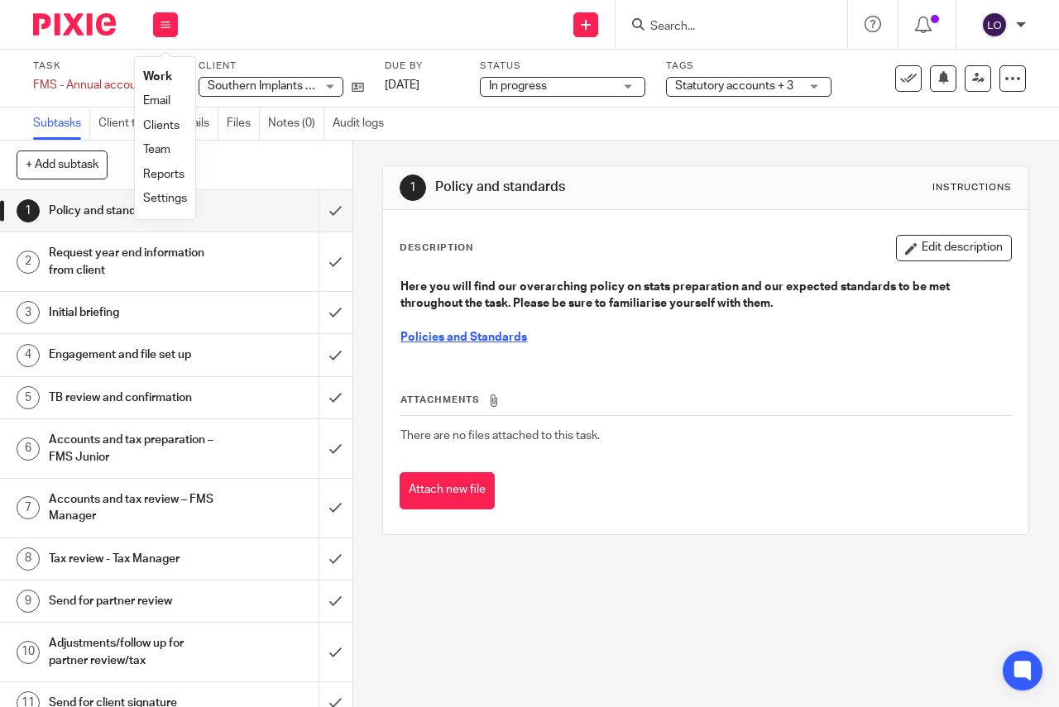
click at [165, 69] on li "Work" at bounding box center [165, 77] width 44 height 24
click at [162, 76] on link "Work" at bounding box center [157, 77] width 29 height 12
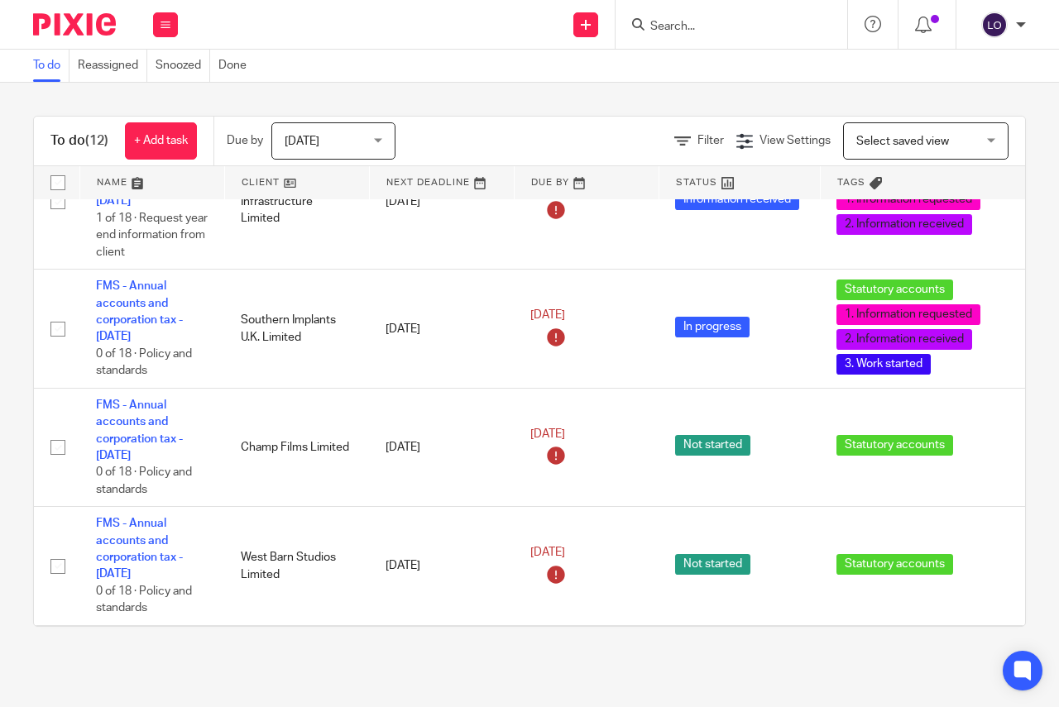
scroll to position [1344, 0]
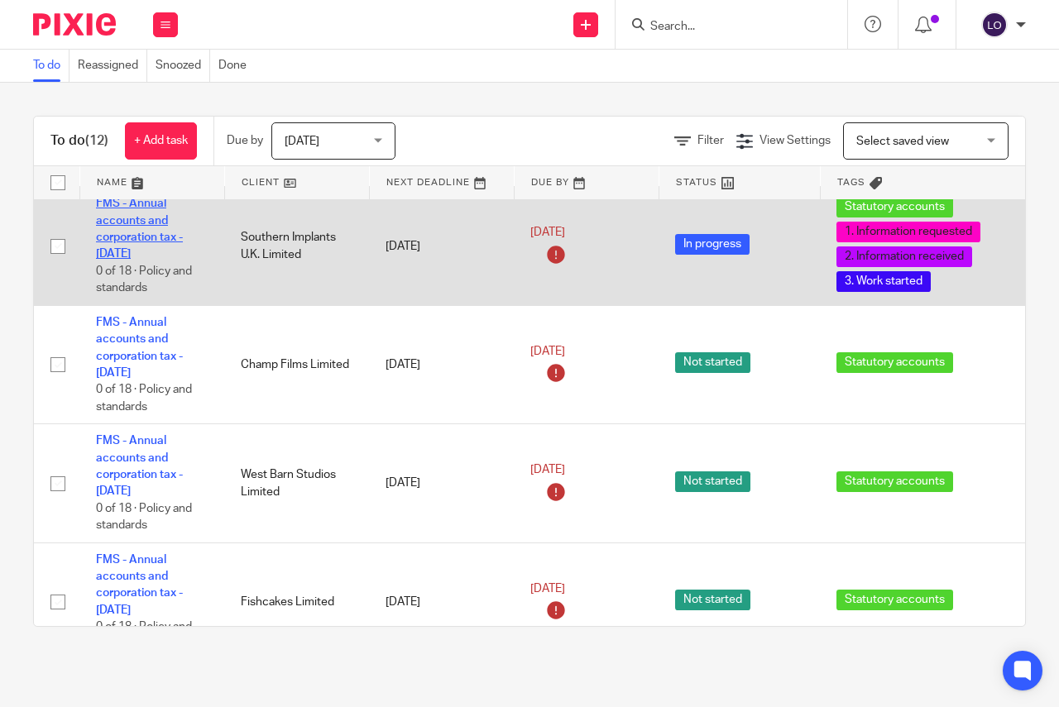
click at [128, 242] on link "FMS - Annual accounts and corporation tax - [DATE]" at bounding box center [139, 229] width 87 height 62
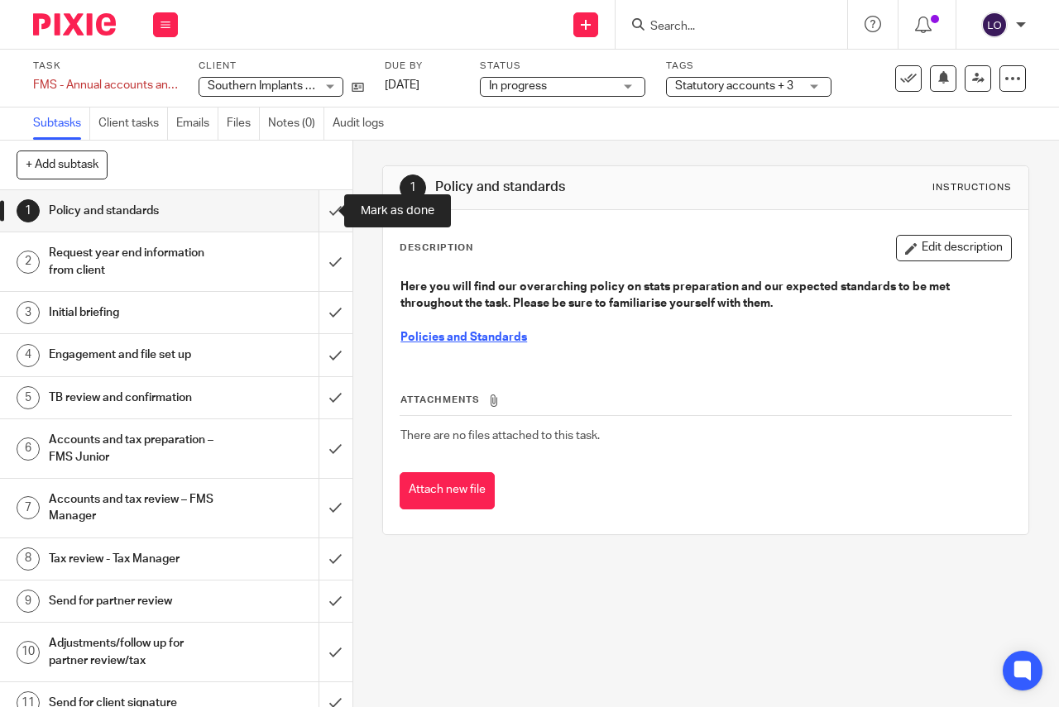
click at [323, 209] on input "submit" at bounding box center [176, 210] width 352 height 41
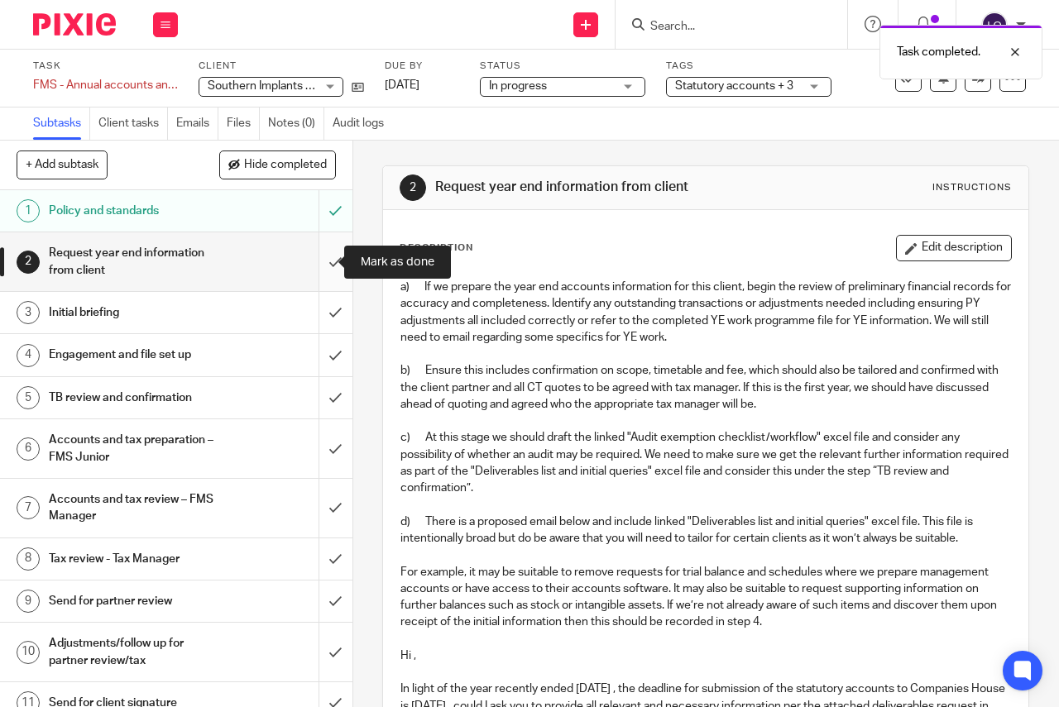
click at [324, 259] on input "submit" at bounding box center [176, 261] width 352 height 59
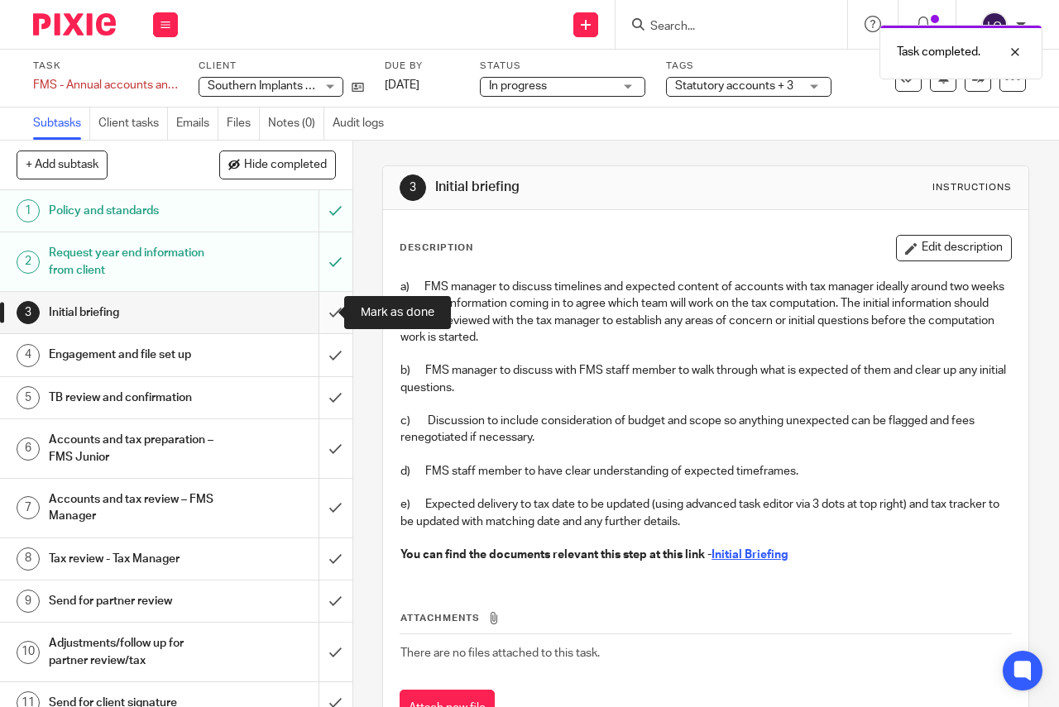
click at [322, 307] on input "submit" at bounding box center [176, 312] width 352 height 41
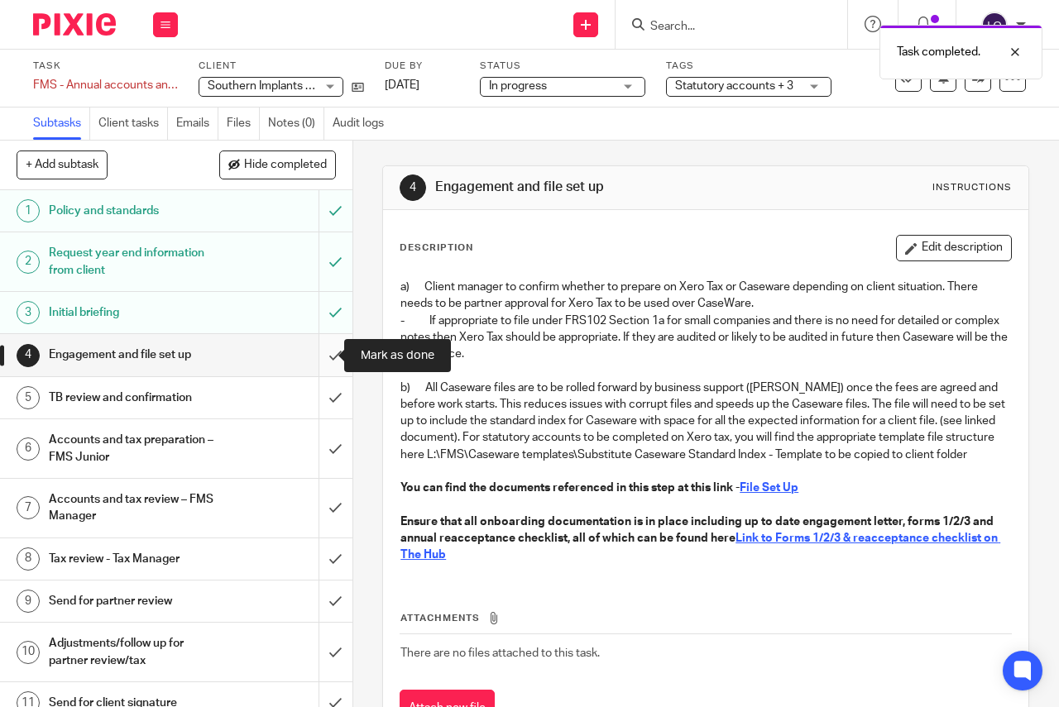
click at [316, 360] on input "submit" at bounding box center [176, 354] width 352 height 41
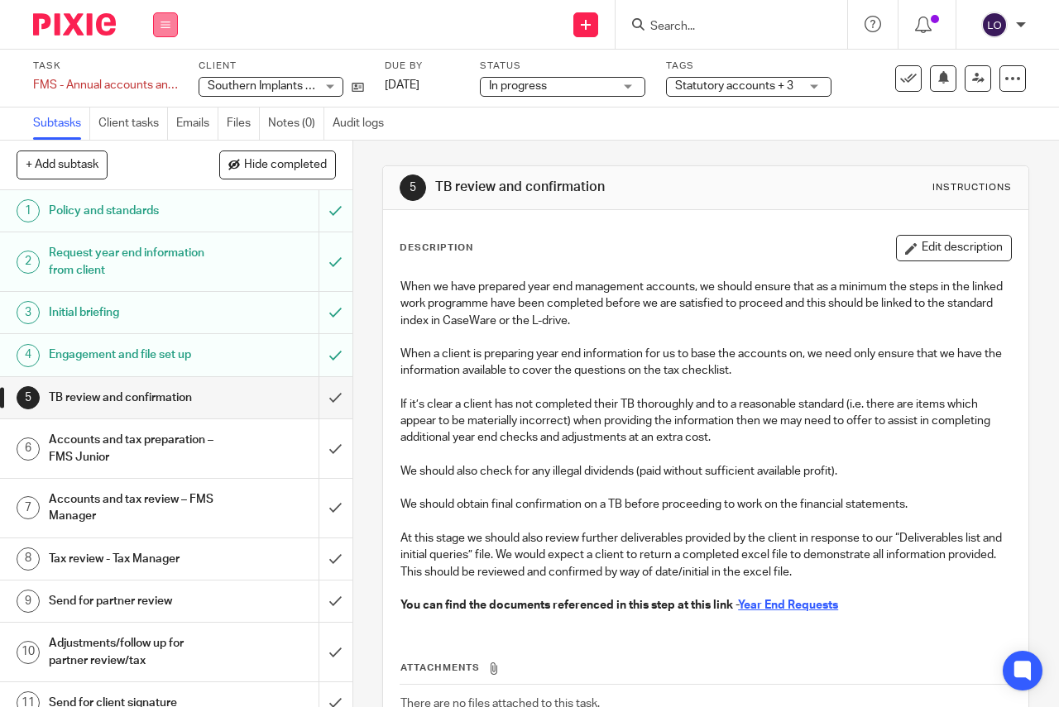
click at [173, 26] on button at bounding box center [165, 24] width 25 height 25
click at [171, 69] on li "Work" at bounding box center [165, 77] width 44 height 24
click at [171, 74] on link "Work" at bounding box center [157, 77] width 29 height 12
